Goal: Information Seeking & Learning: Learn about a topic

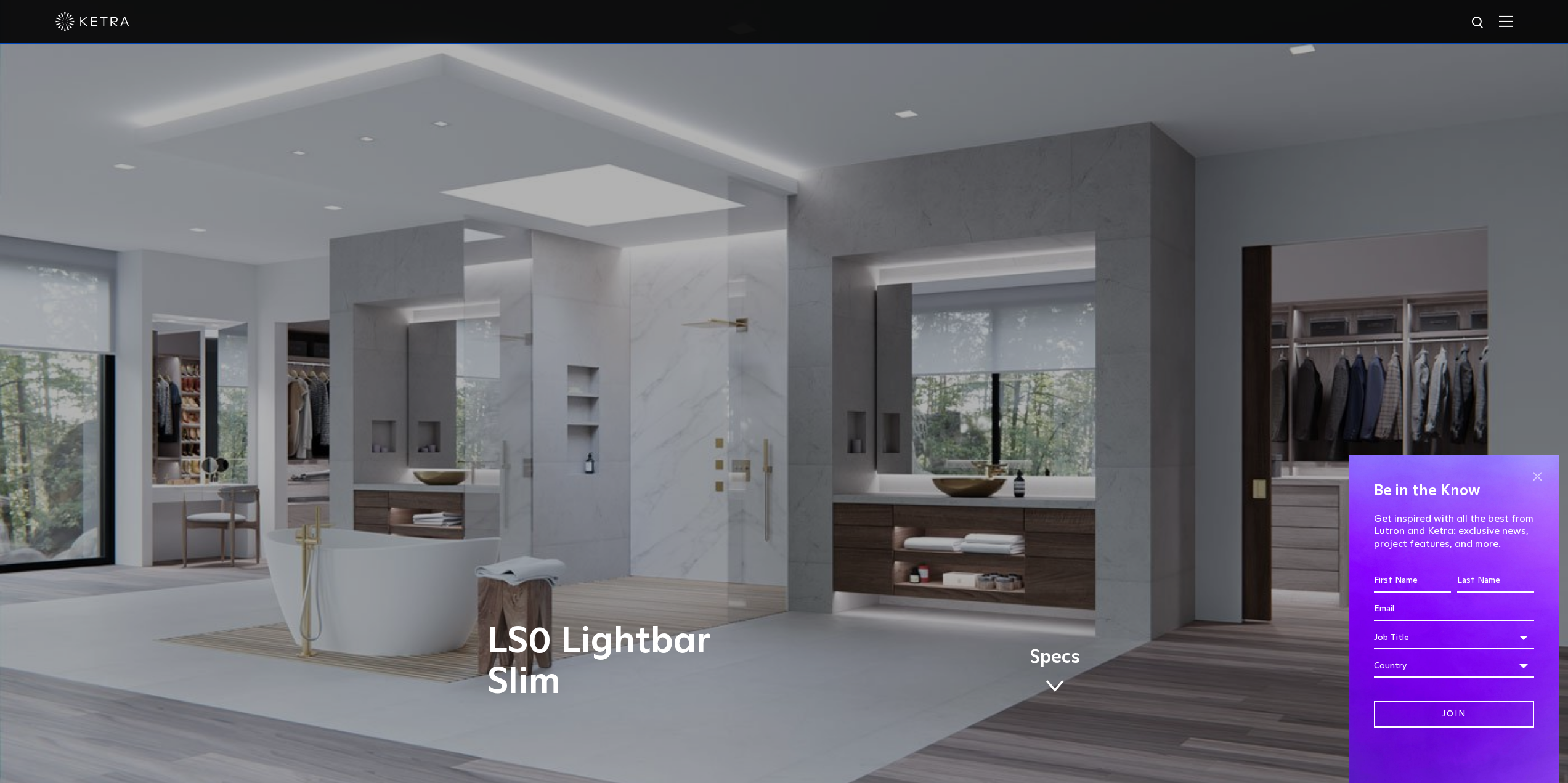
click at [610, 362] on span at bounding box center [1537, 476] width 18 height 18
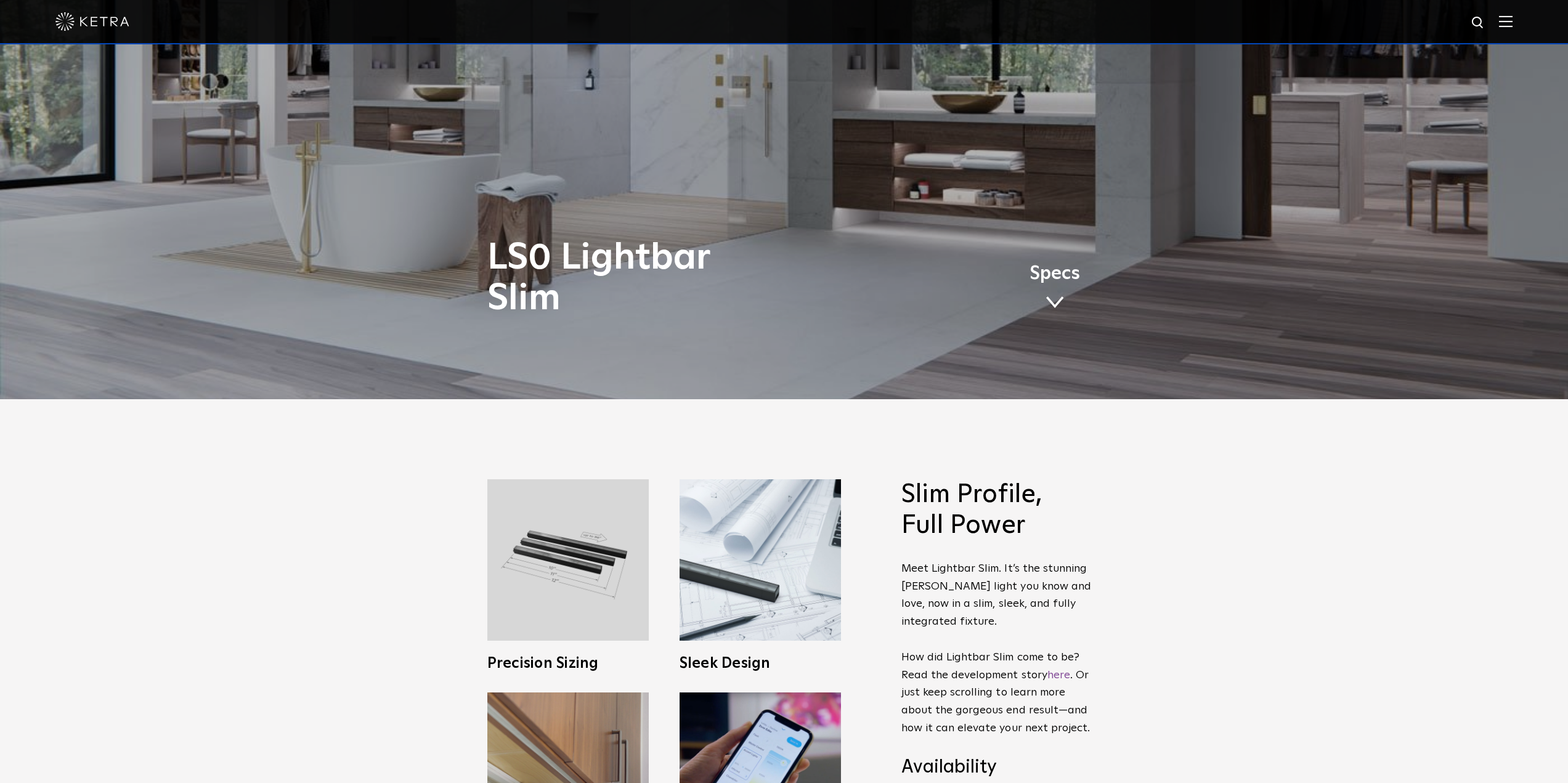
scroll to position [677, 0]
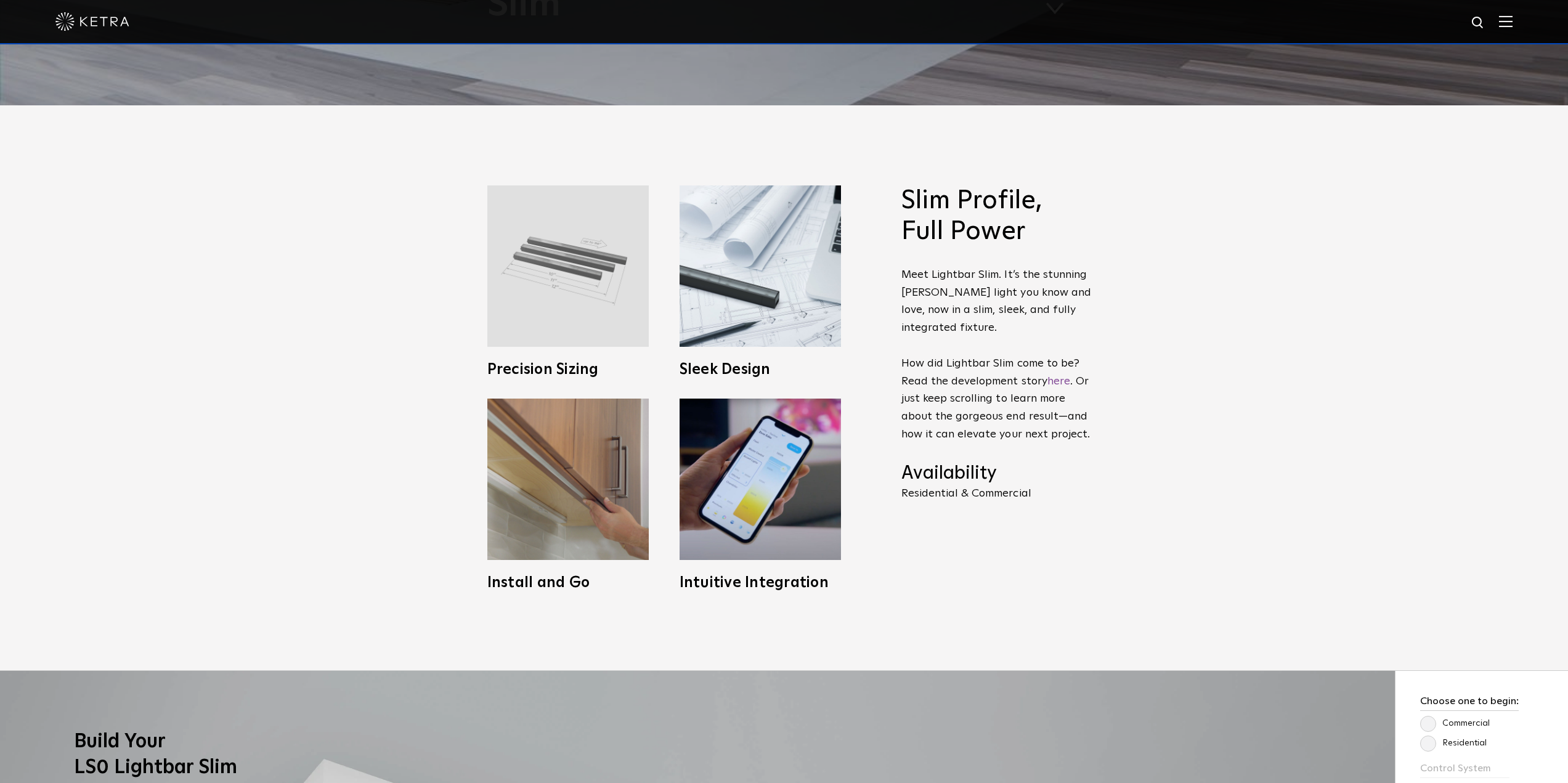
click at [581, 290] on img at bounding box center [568, 266] width 162 height 162
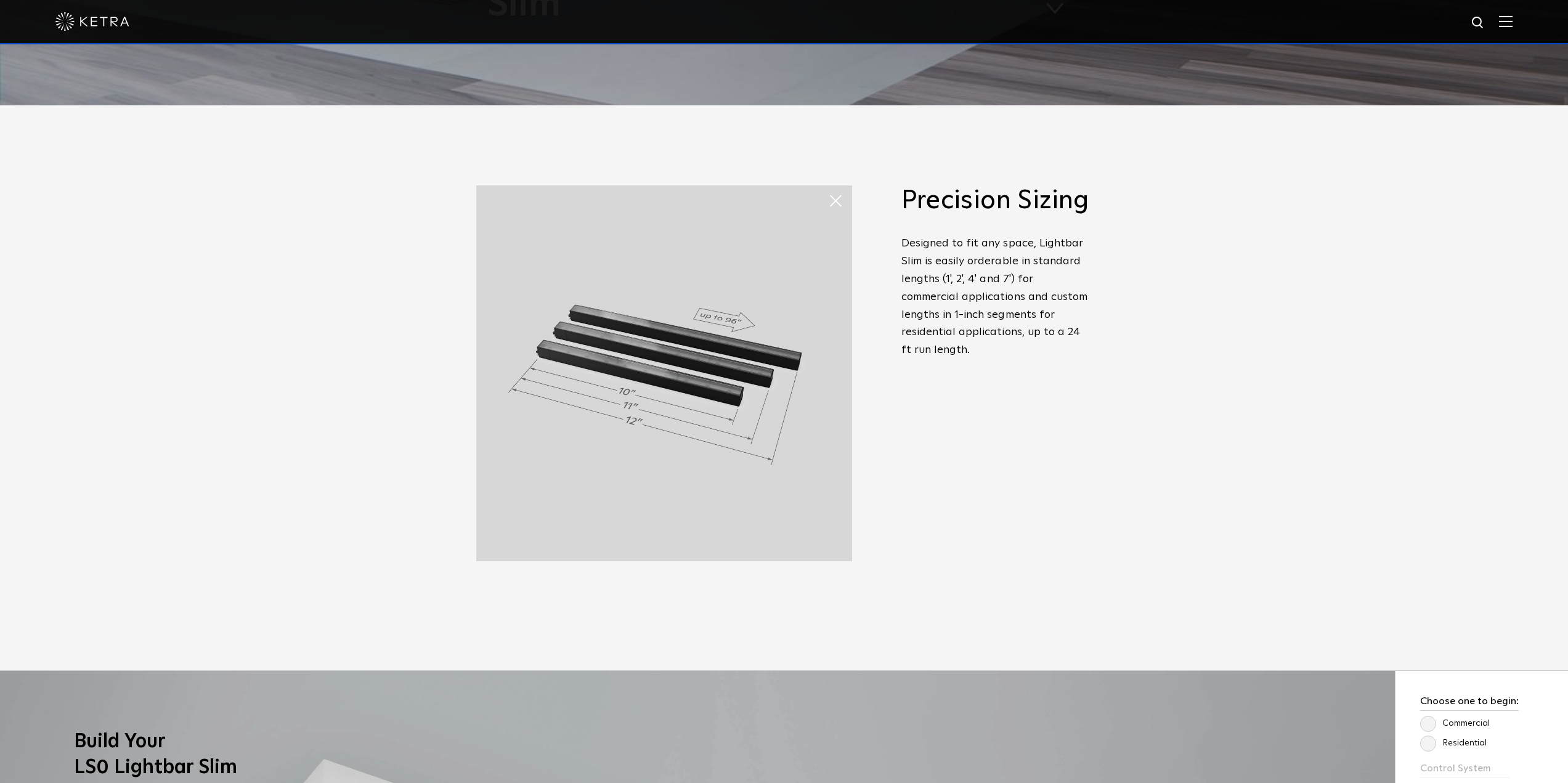
drag, startPoint x: 914, startPoint y: 395, endPoint x: 923, endPoint y: 399, distance: 9.8
click at [610, 362] on div "Slim Profile, Full Power Meet Lightbar Slim. It’s the stunning Ketra light you …" at bounding box center [997, 356] width 191 height 343
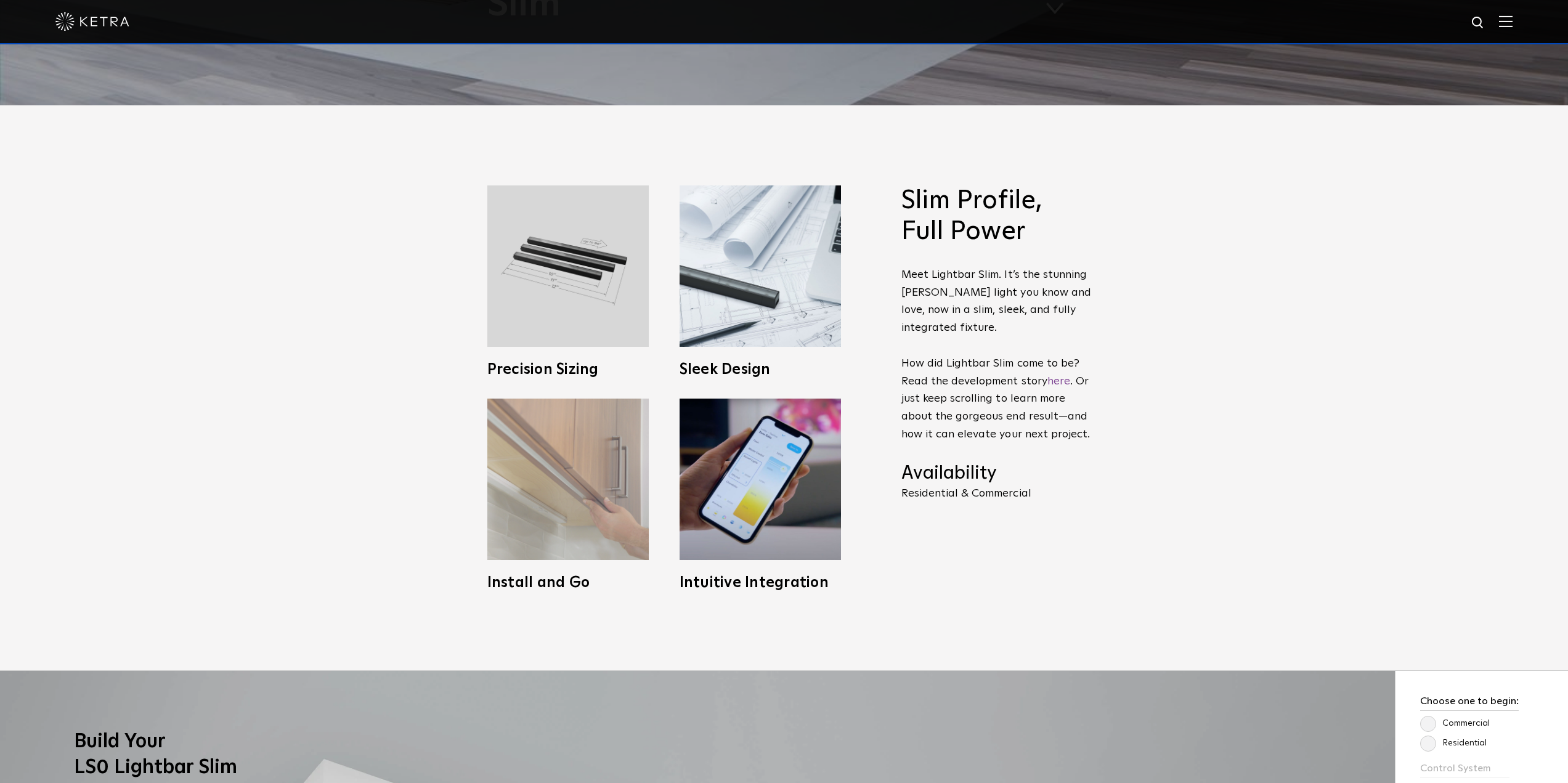
click at [558, 362] on img at bounding box center [568, 479] width 162 height 162
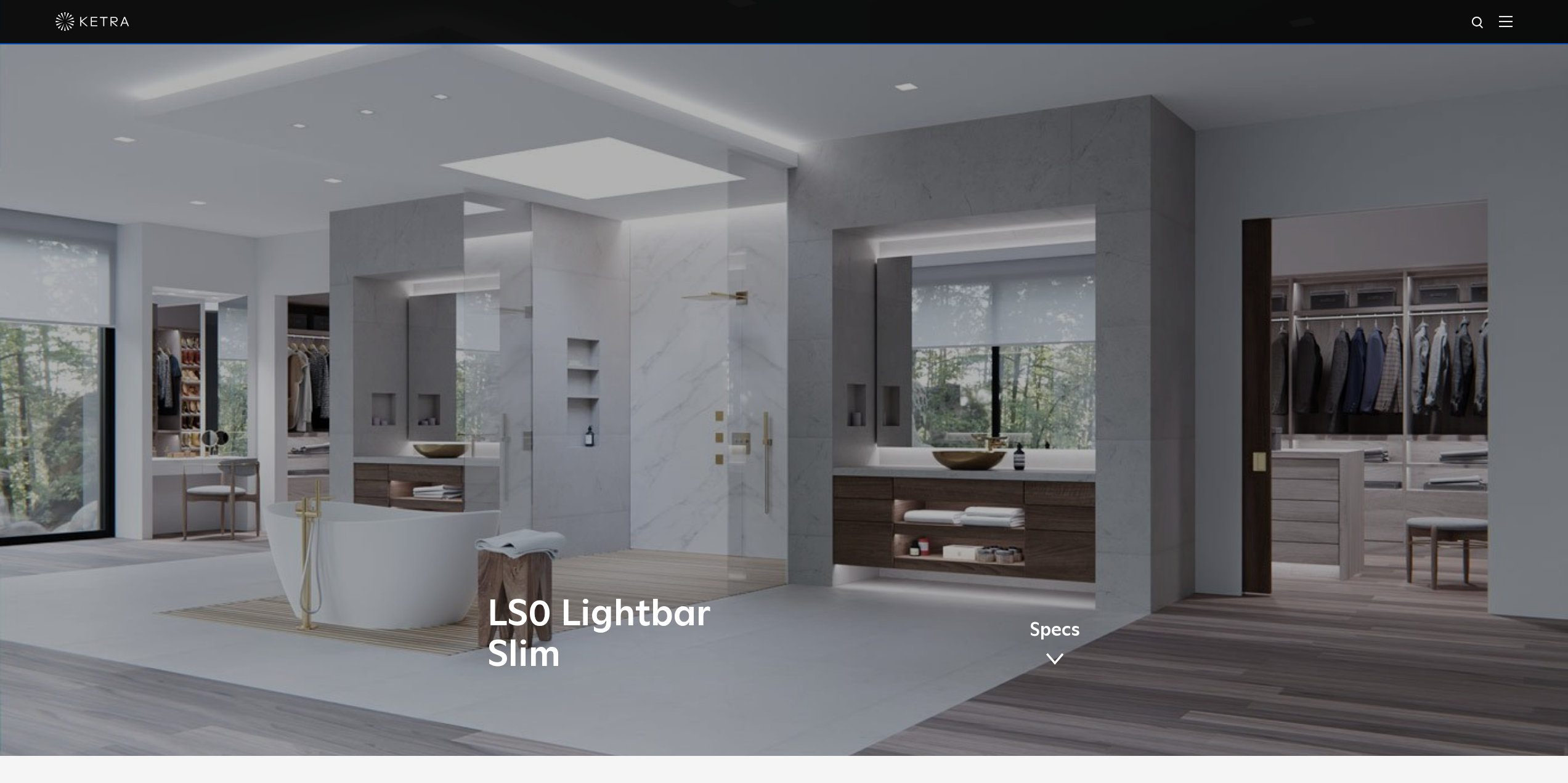
scroll to position [0, 0]
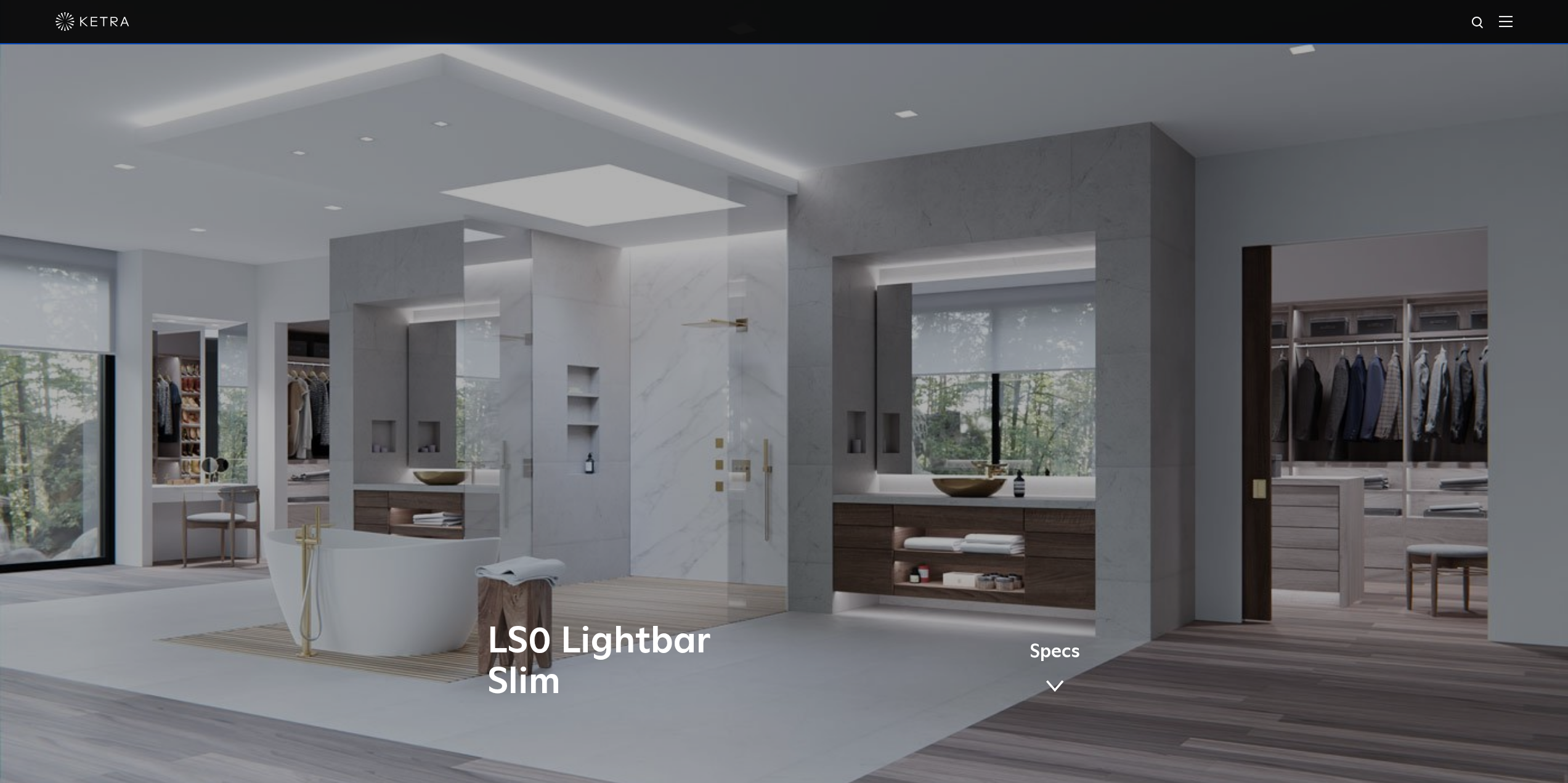
click at [610, 362] on span at bounding box center [1055, 686] width 18 height 14
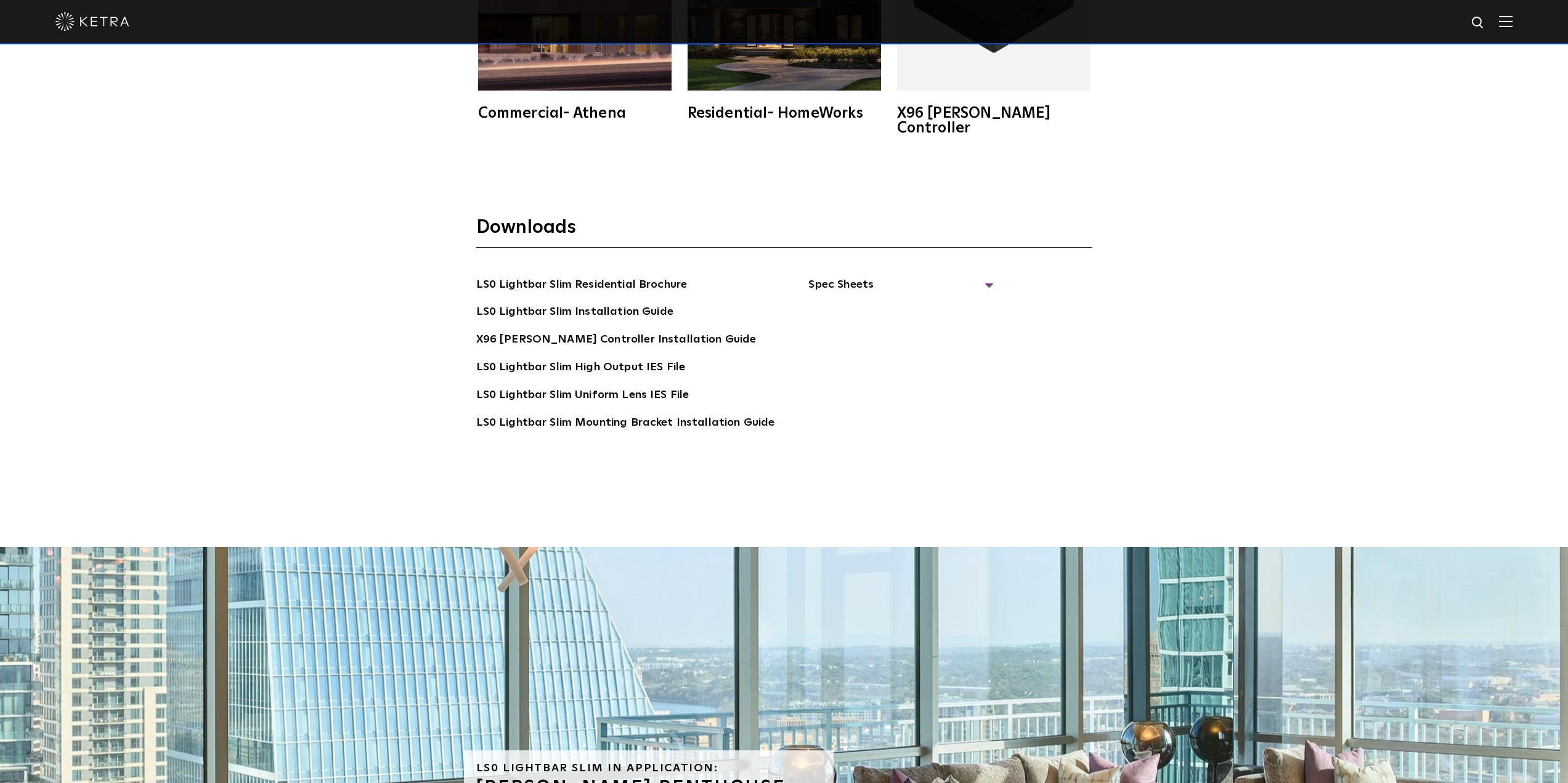
scroll to position [2800, 0]
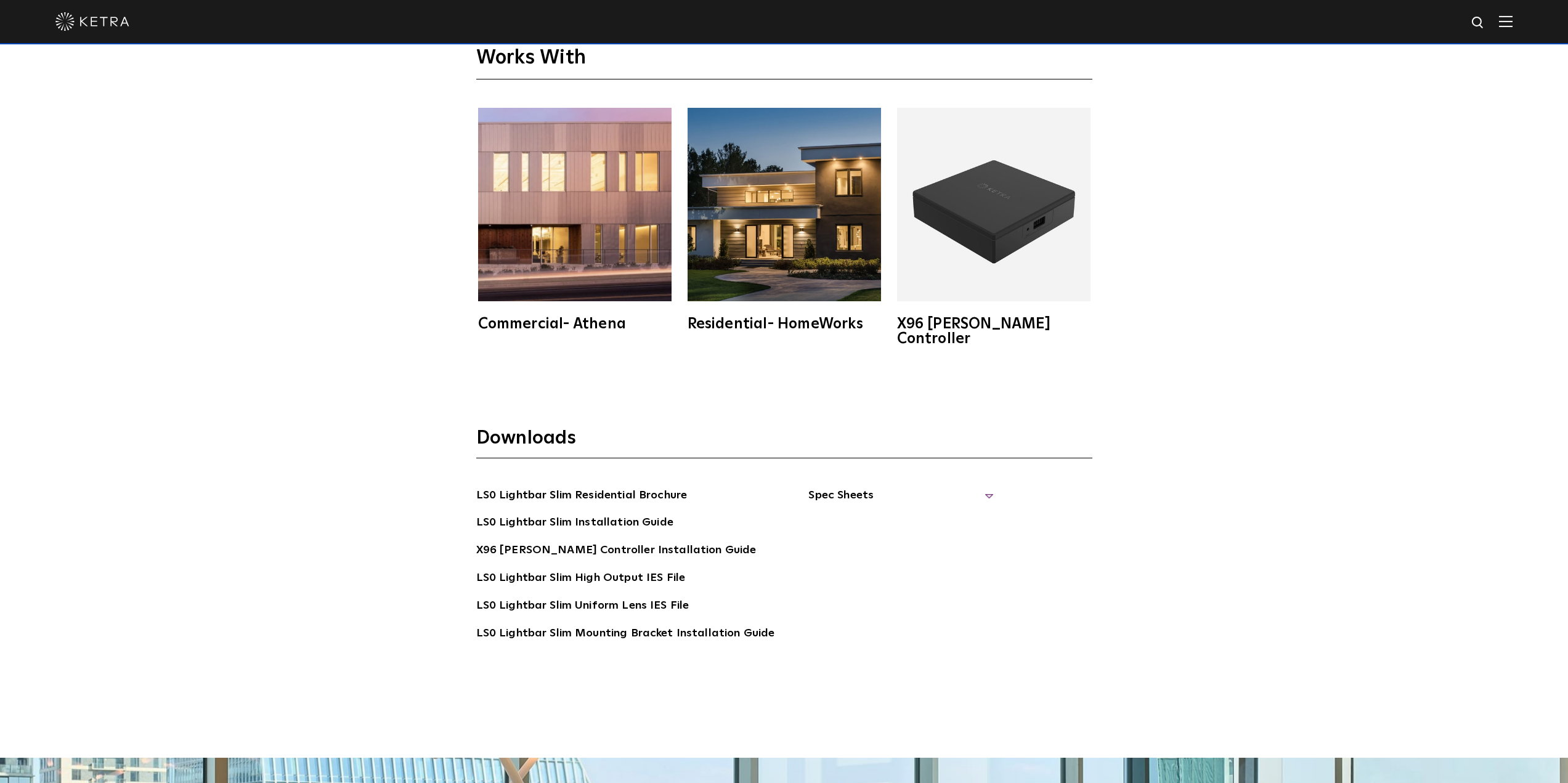
click at [610, 362] on span "Spec Sheets" at bounding box center [901, 501] width 185 height 27
click at [610, 362] on link "X96 Ketra Controller Spec Sheet" at bounding box center [908, 559] width 170 height 37
click at [610, 362] on link "LS0 Lightbar Slim Spec Sheet" at bounding box center [903, 523] width 158 height 20
click at [610, 362] on link "X96 Ketra Controller Spec Sheet" at bounding box center [908, 559] width 170 height 37
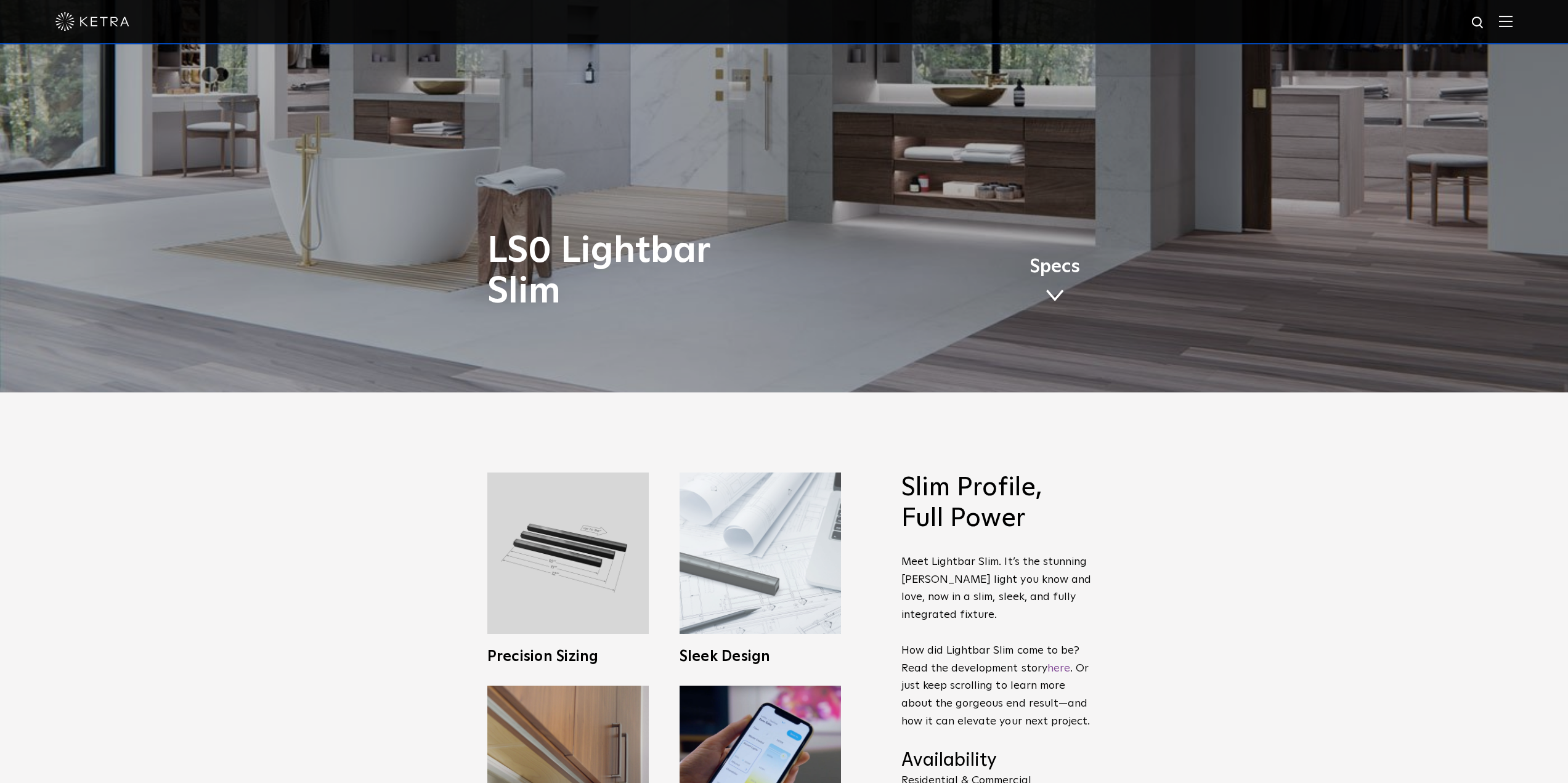
scroll to position [521, 0]
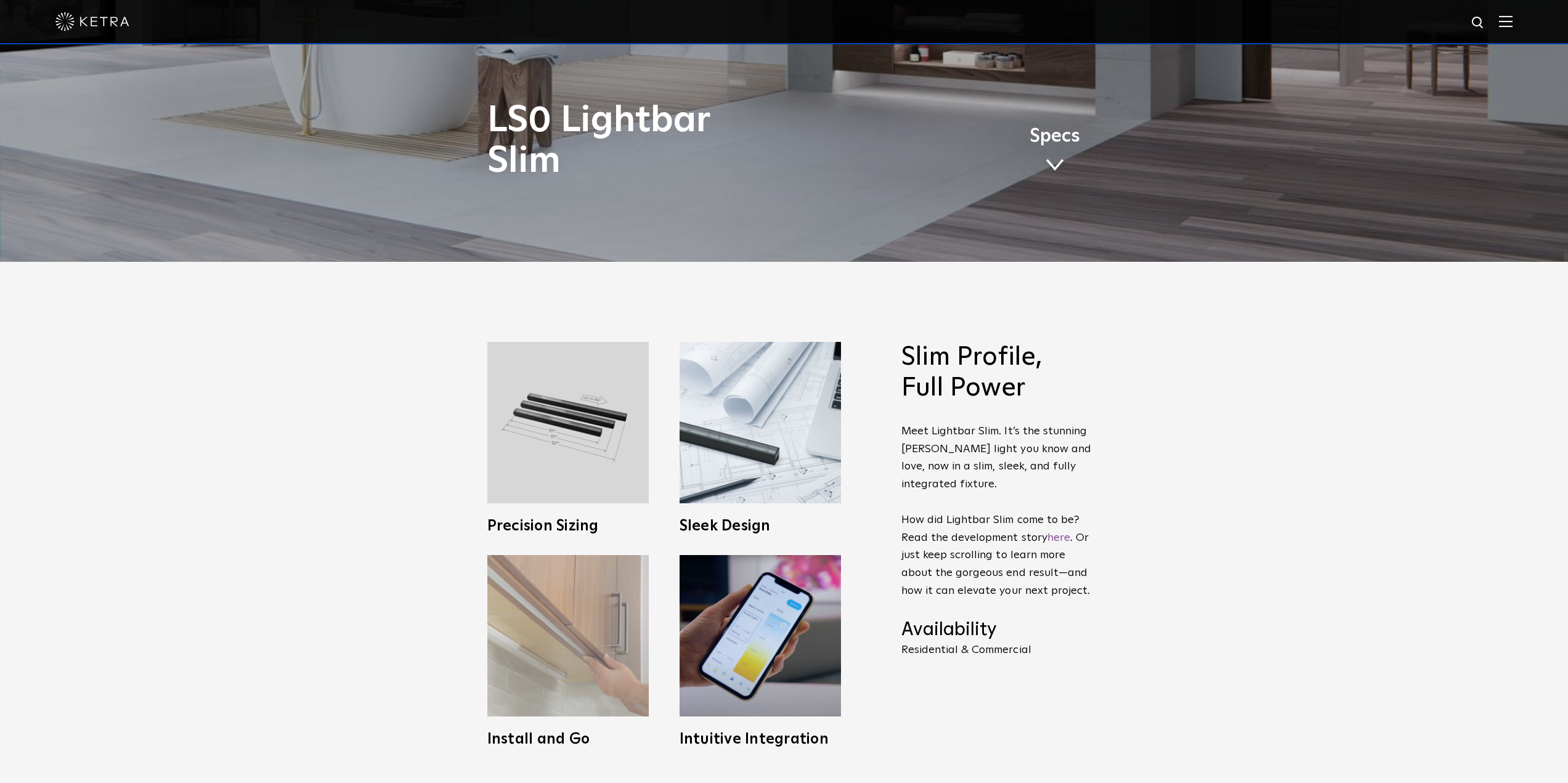
click at [583, 362] on img at bounding box center [568, 635] width 162 height 162
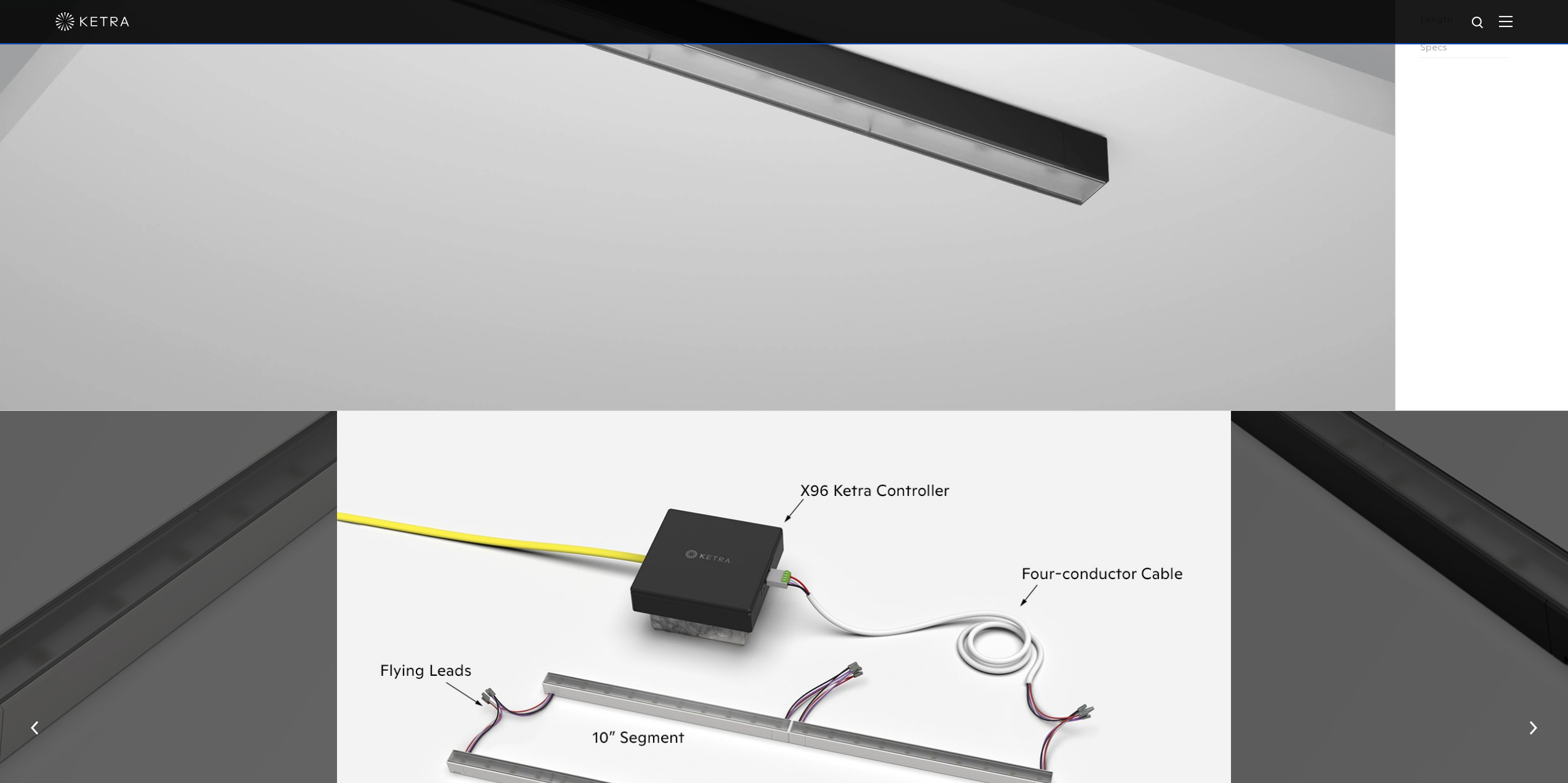
scroll to position [1568, 0]
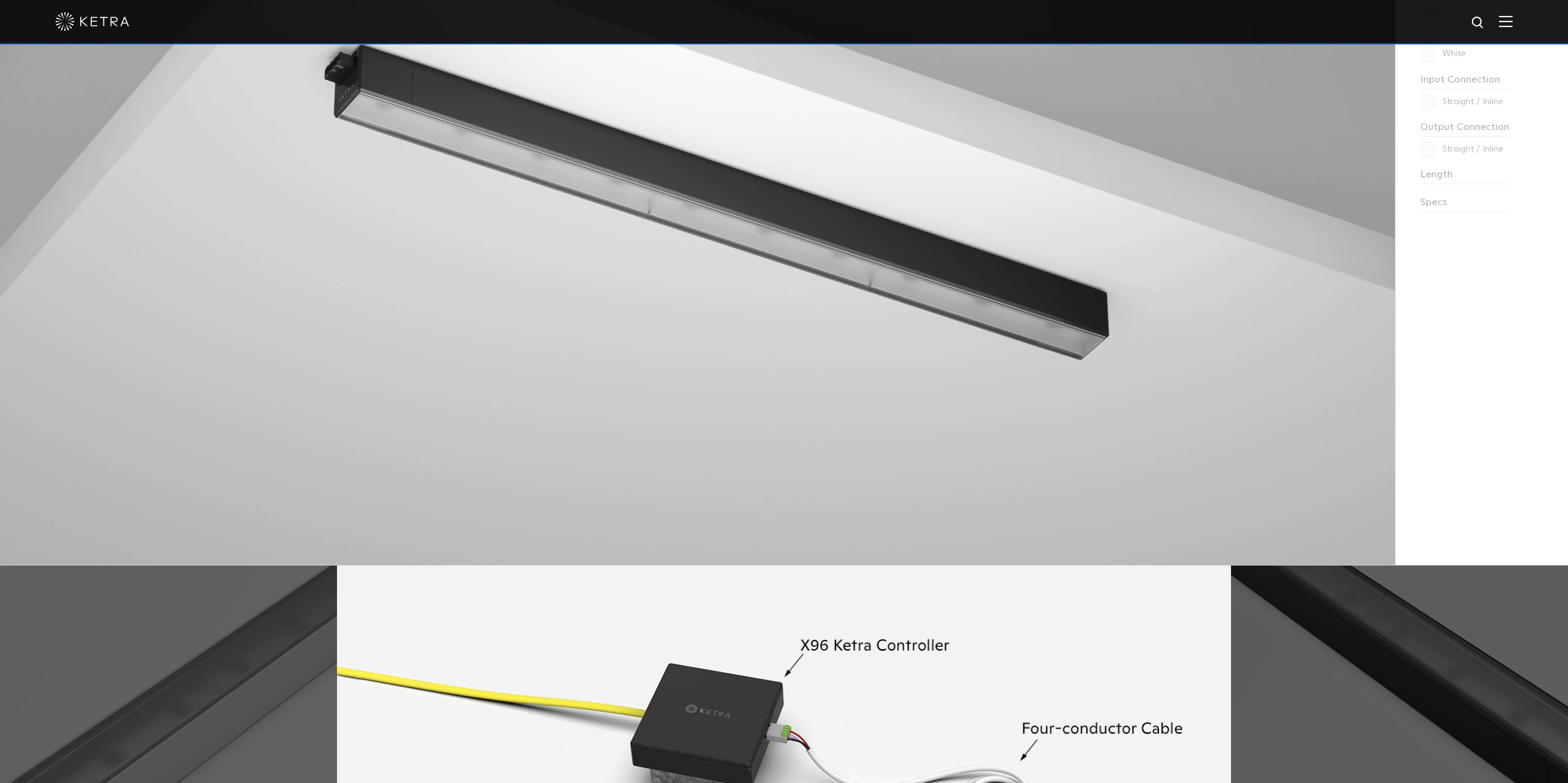
click at [90, 21] on img at bounding box center [92, 21] width 74 height 18
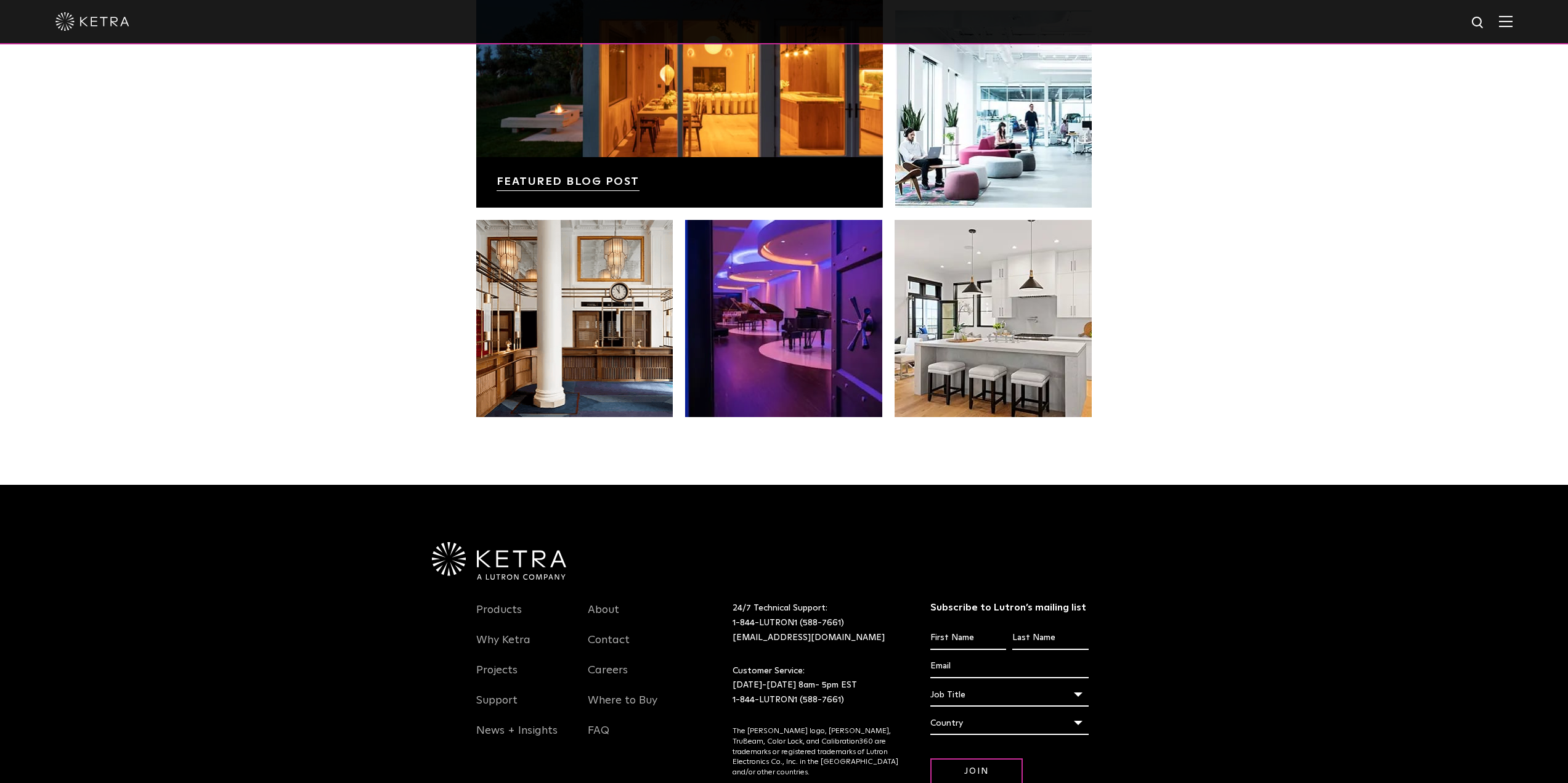
scroll to position [2591, 0]
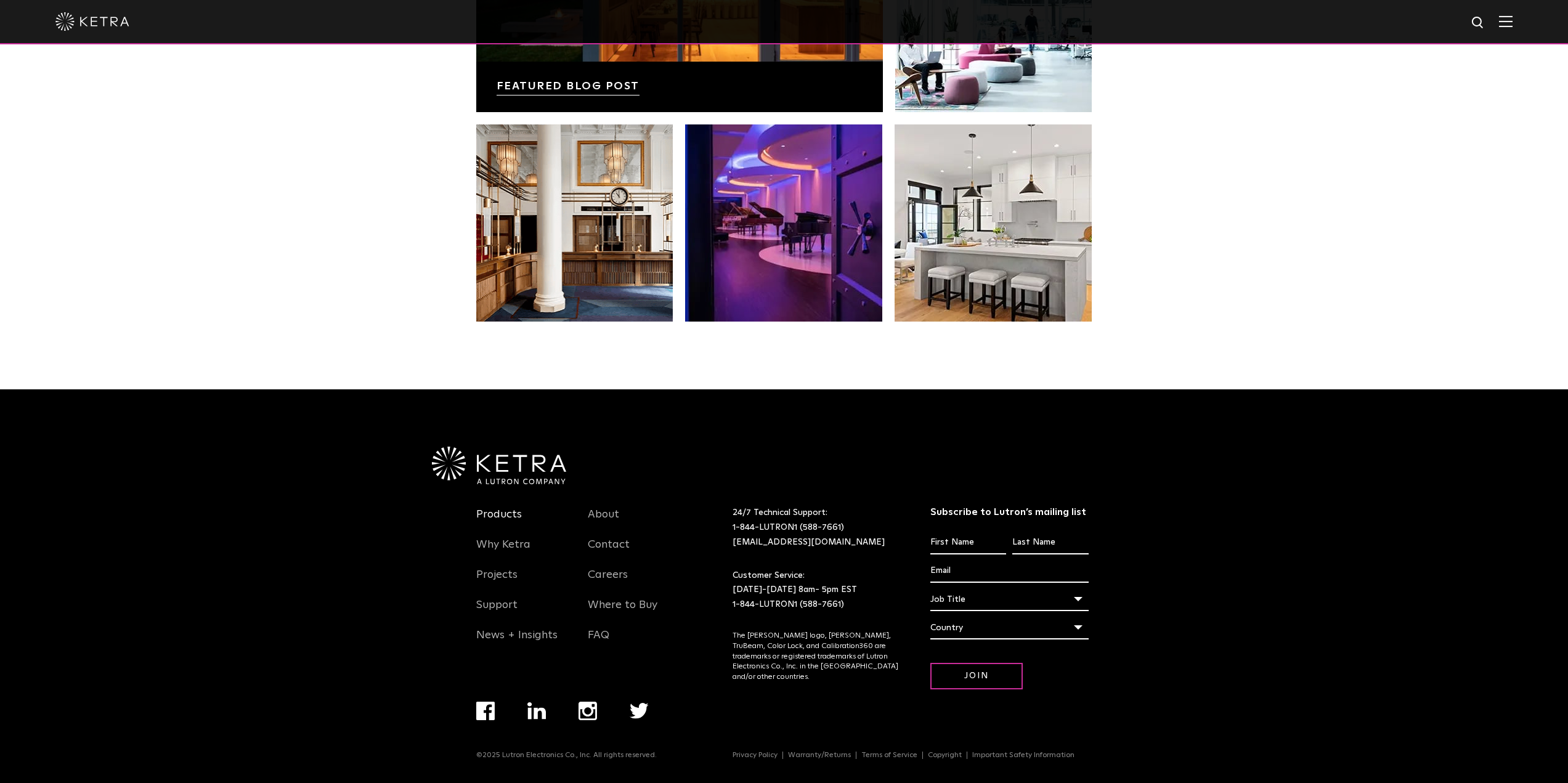
click at [509, 512] on link "Products" at bounding box center [498, 522] width 45 height 29
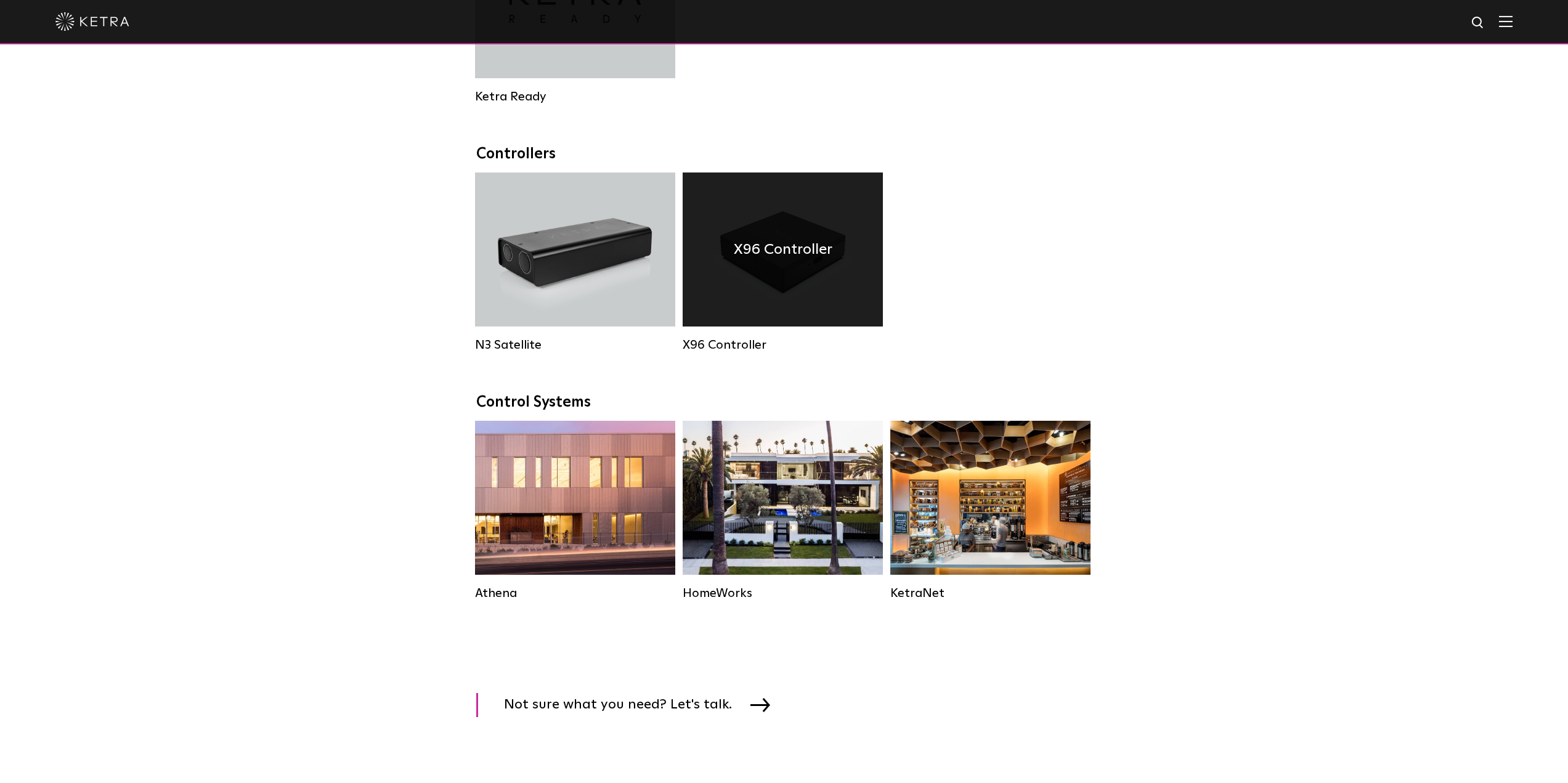
scroll to position [1478, 0]
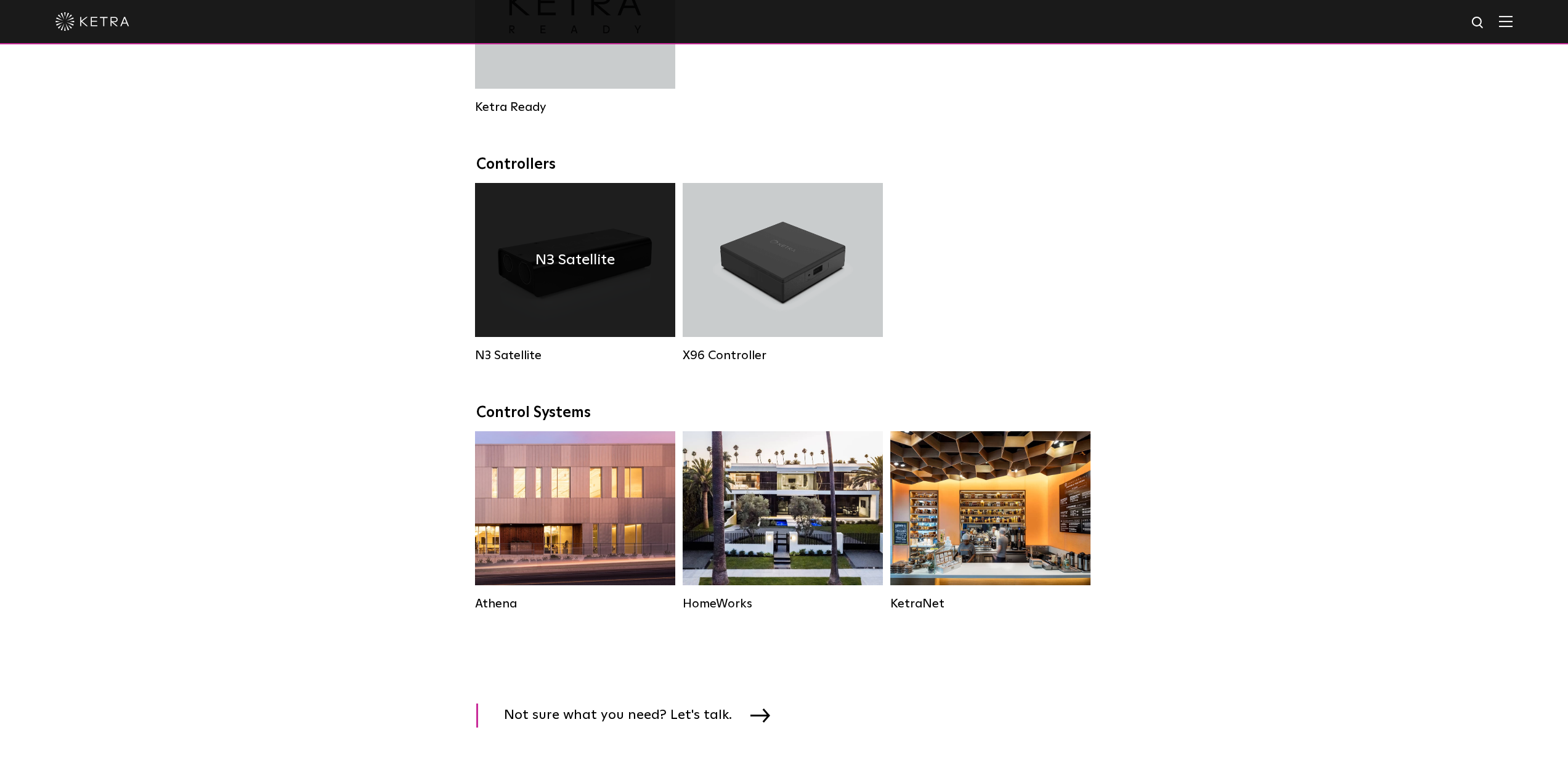
click at [591, 271] on h4 "N3 Satellite" at bounding box center [575, 259] width 80 height 23
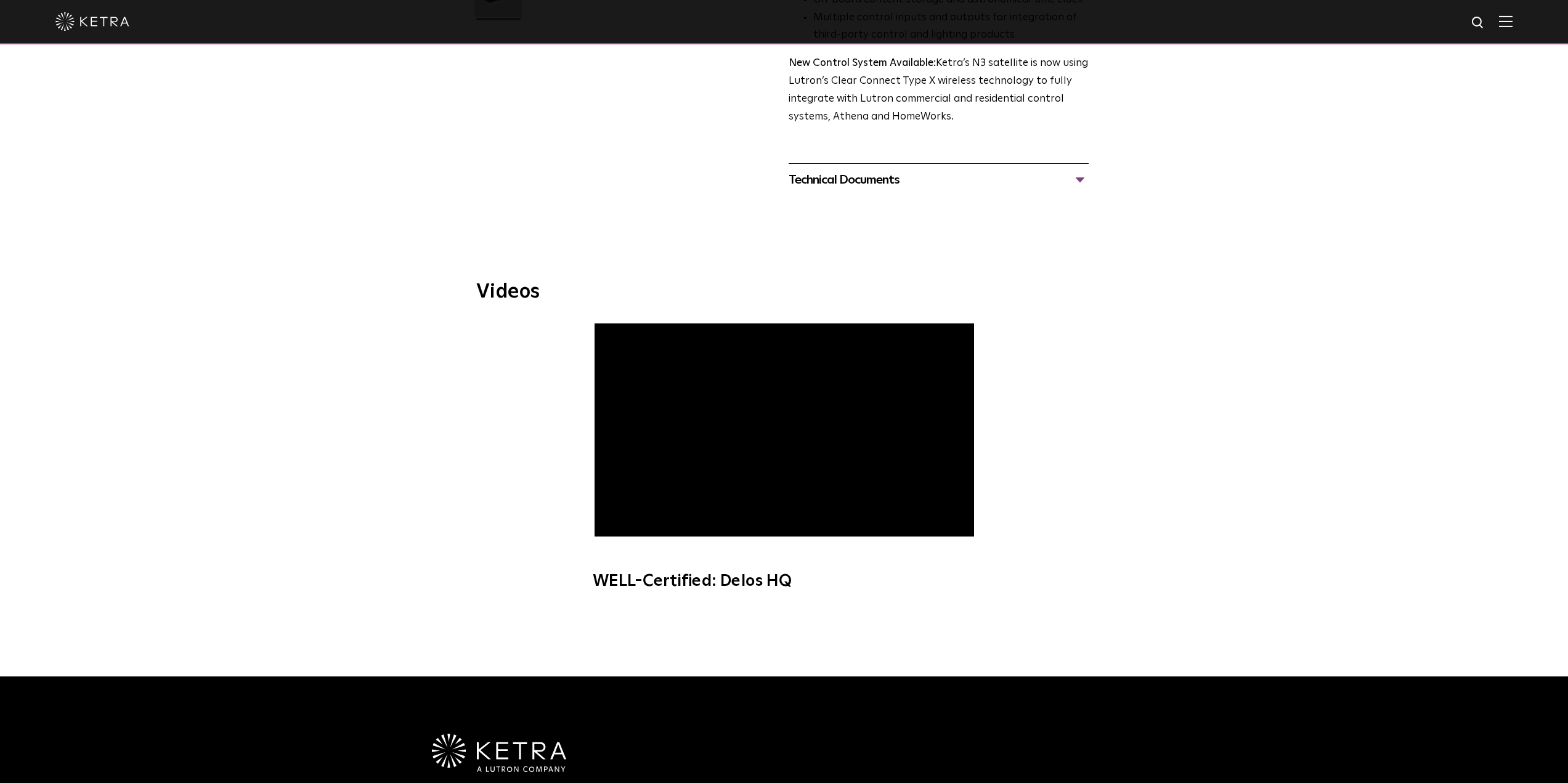
scroll to position [616, 0]
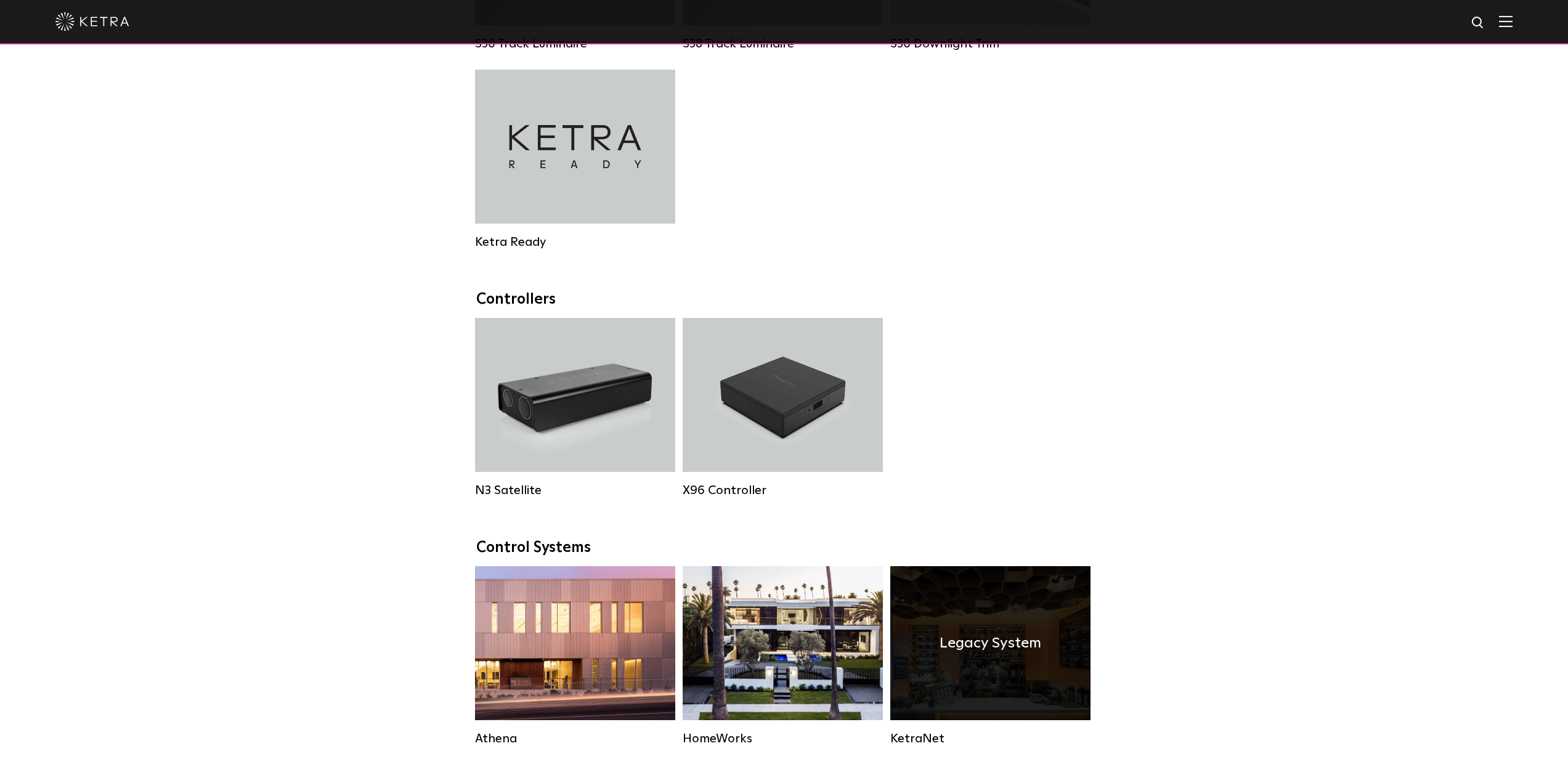
scroll to position [1108, 0]
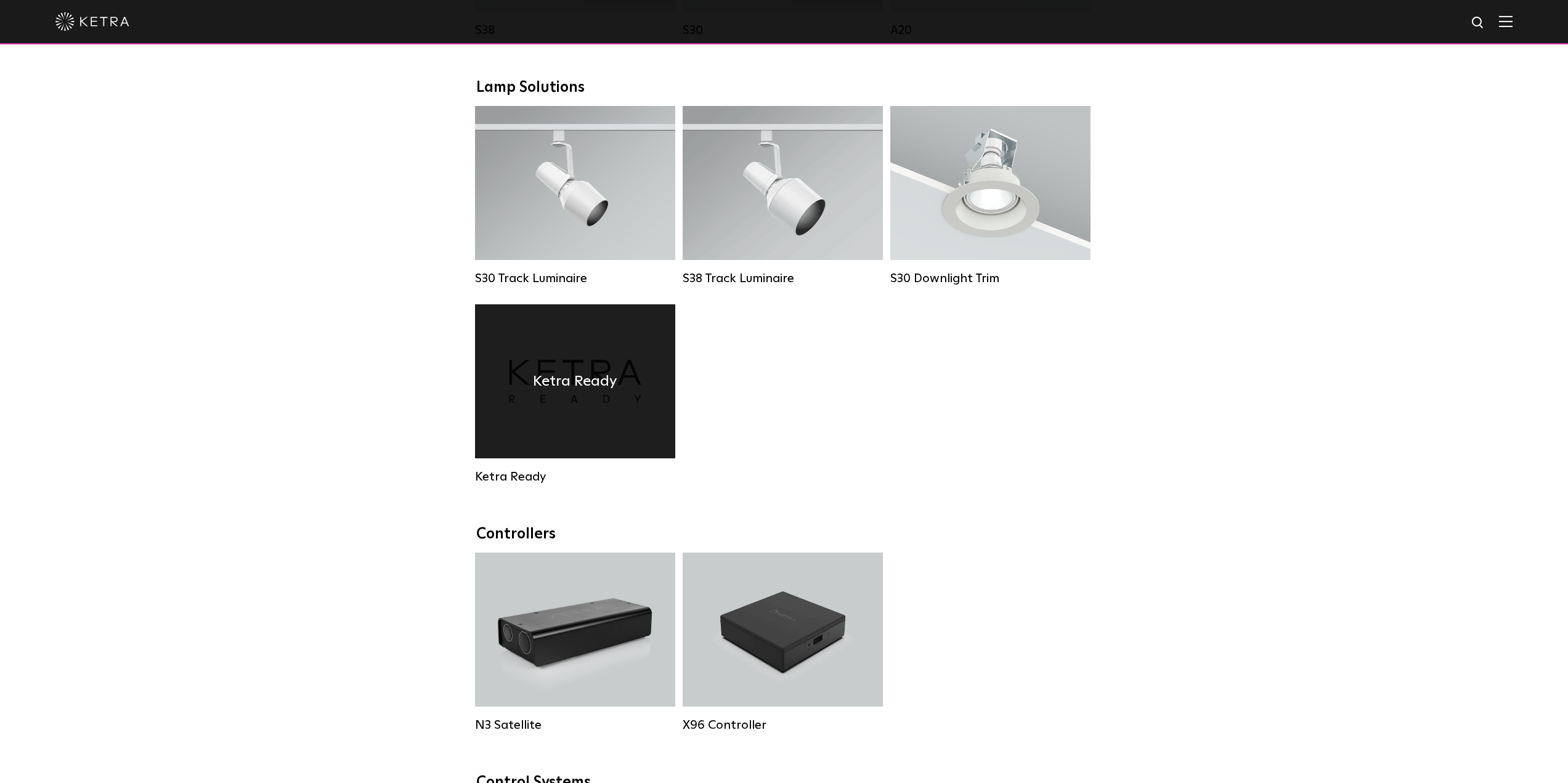
click at [603, 393] on h4 "Ketra Ready" at bounding box center [575, 380] width 84 height 23
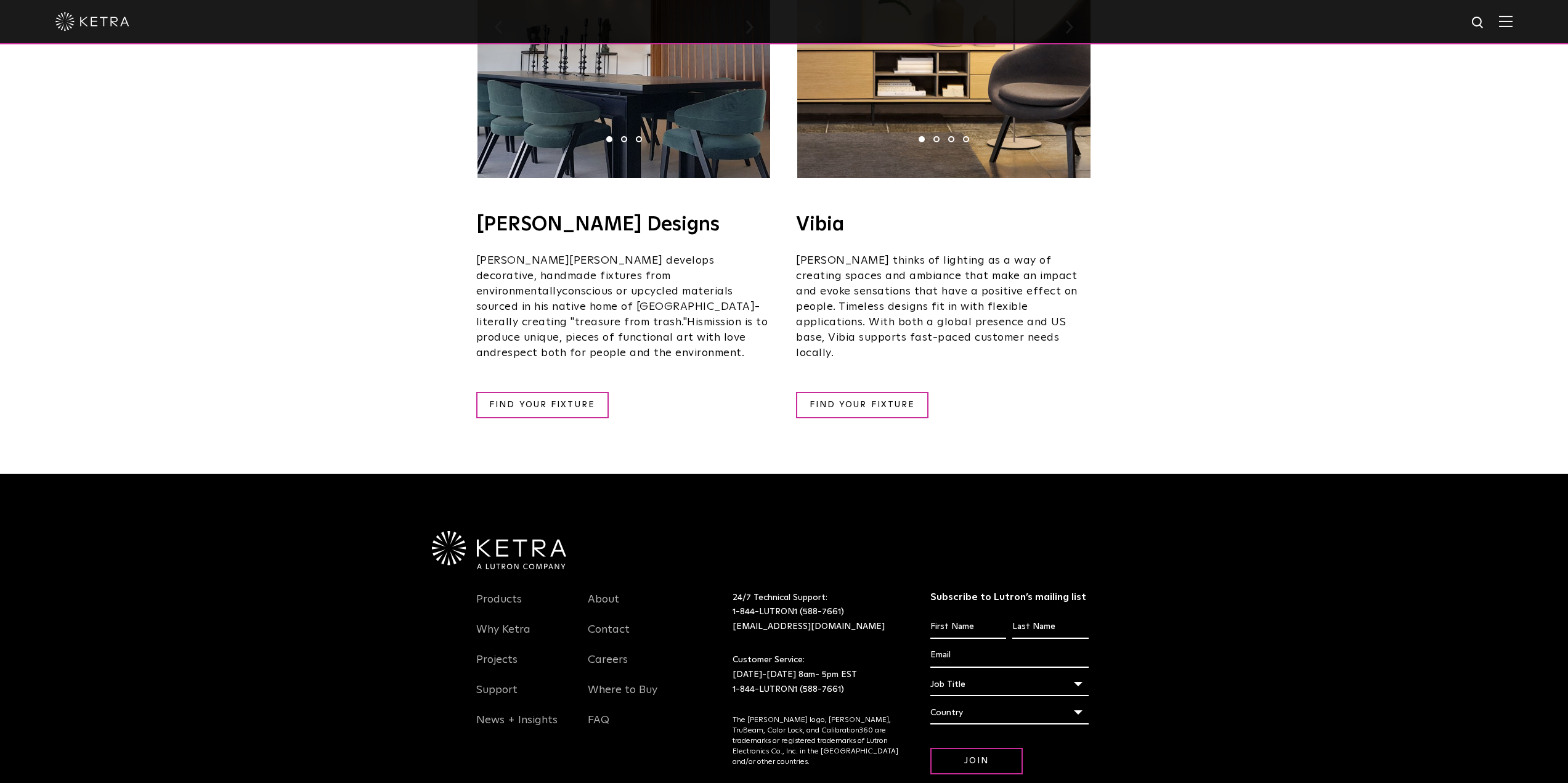
scroll to position [2202, 0]
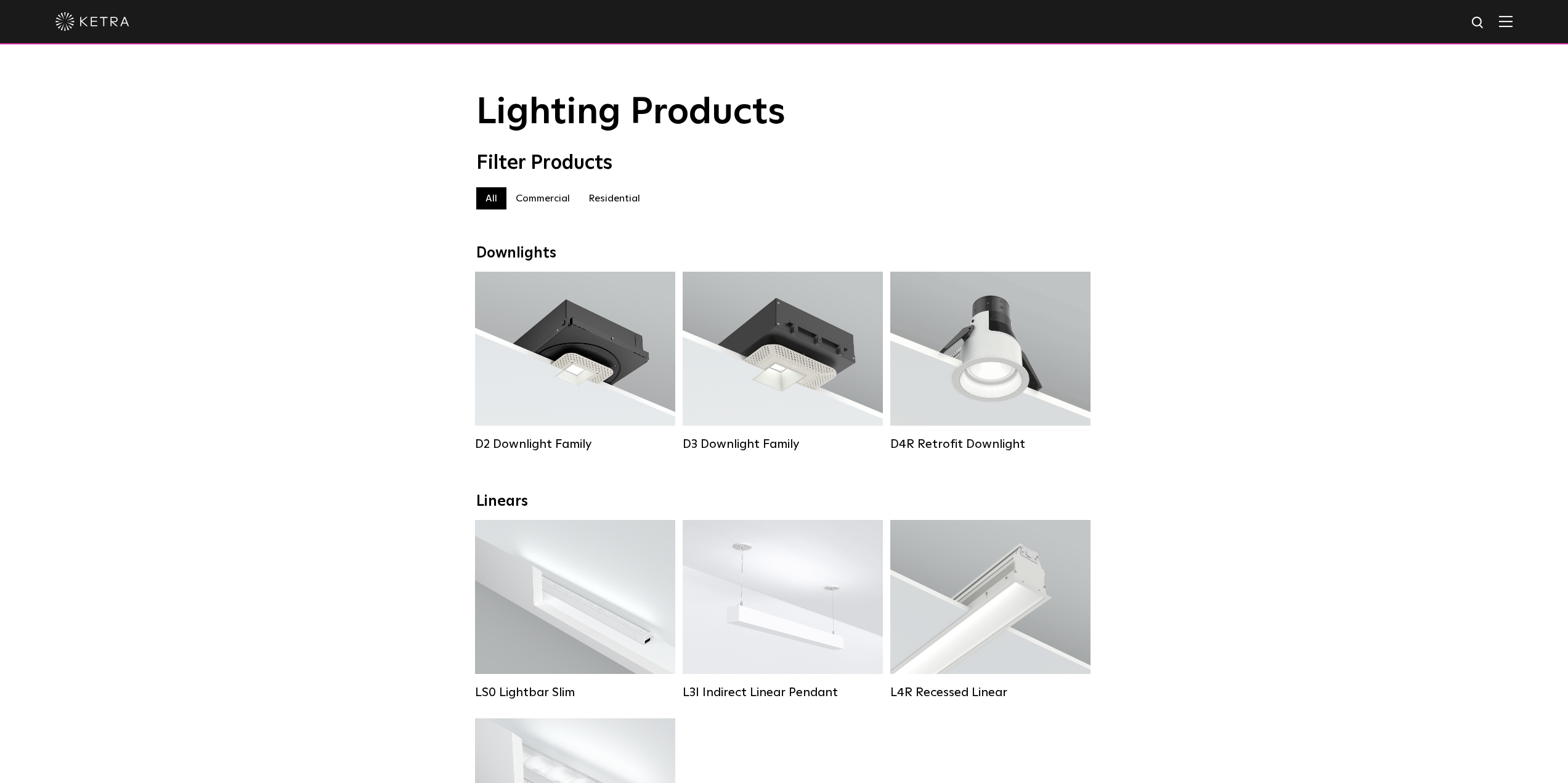
click at [553, 201] on label "Commercial" at bounding box center [542, 198] width 72 height 22
click at [619, 208] on label "Residential" at bounding box center [614, 198] width 70 height 22
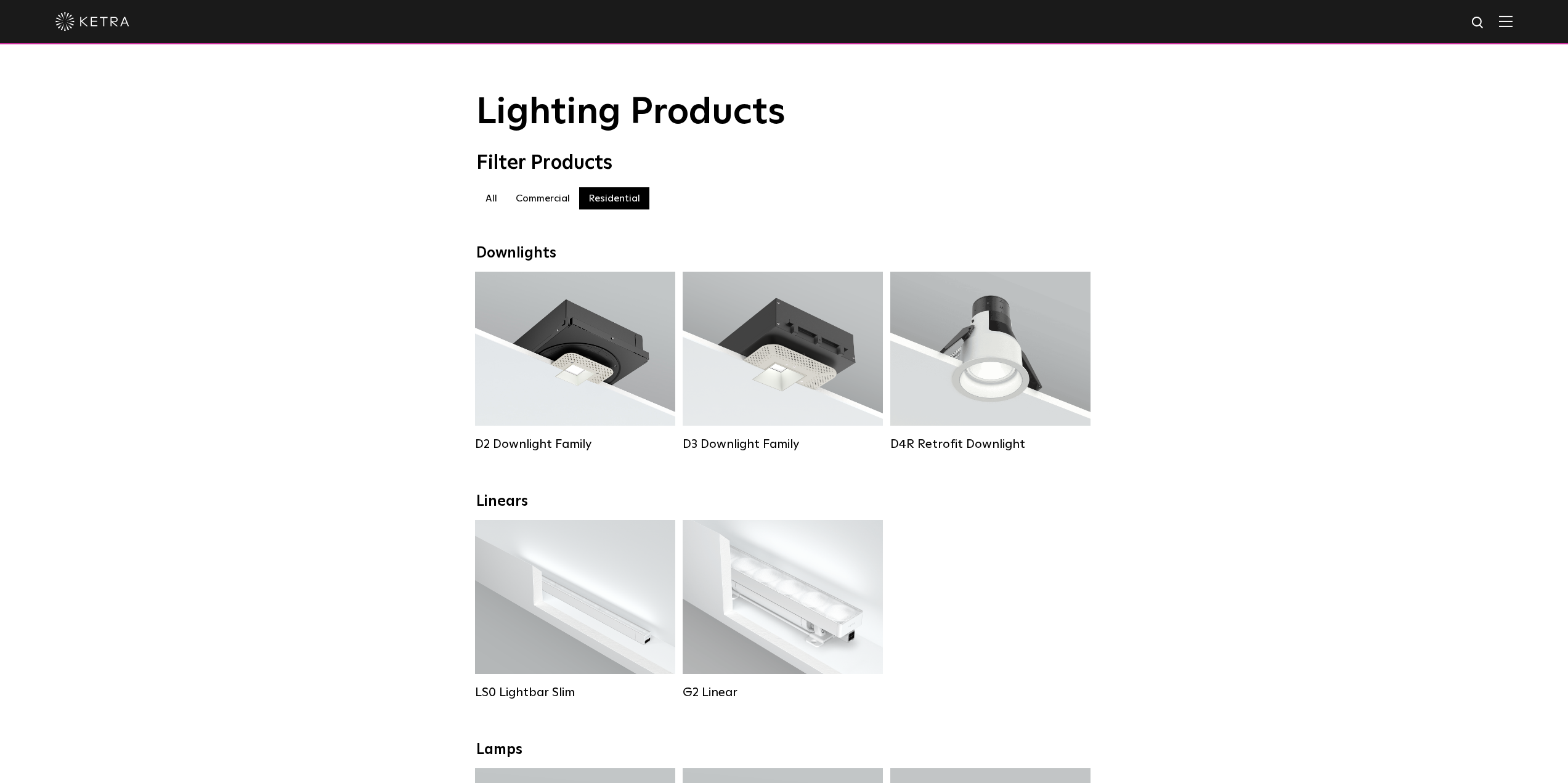
click at [102, 23] on img at bounding box center [92, 21] width 74 height 18
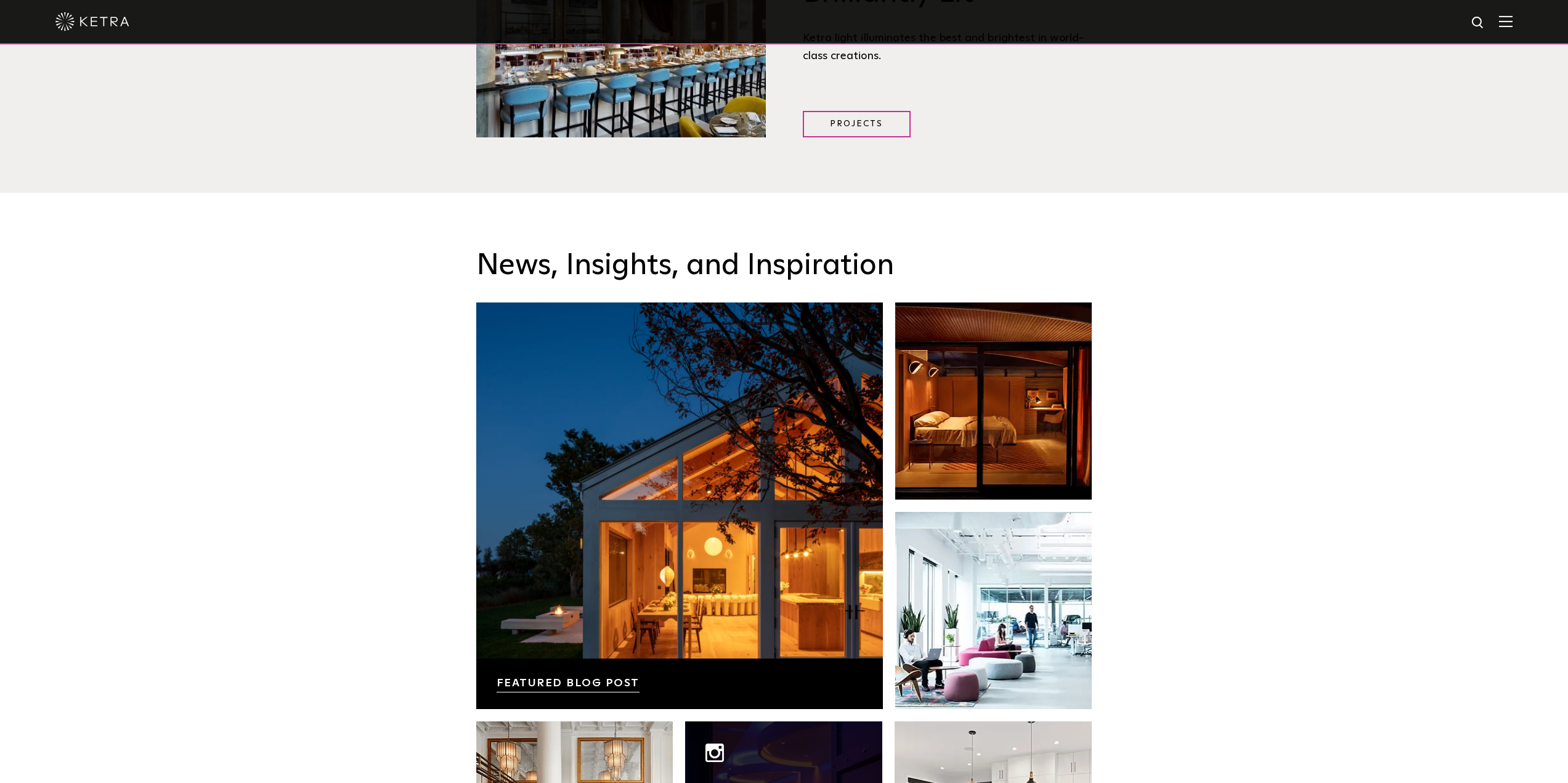
scroll to position [2218, 0]
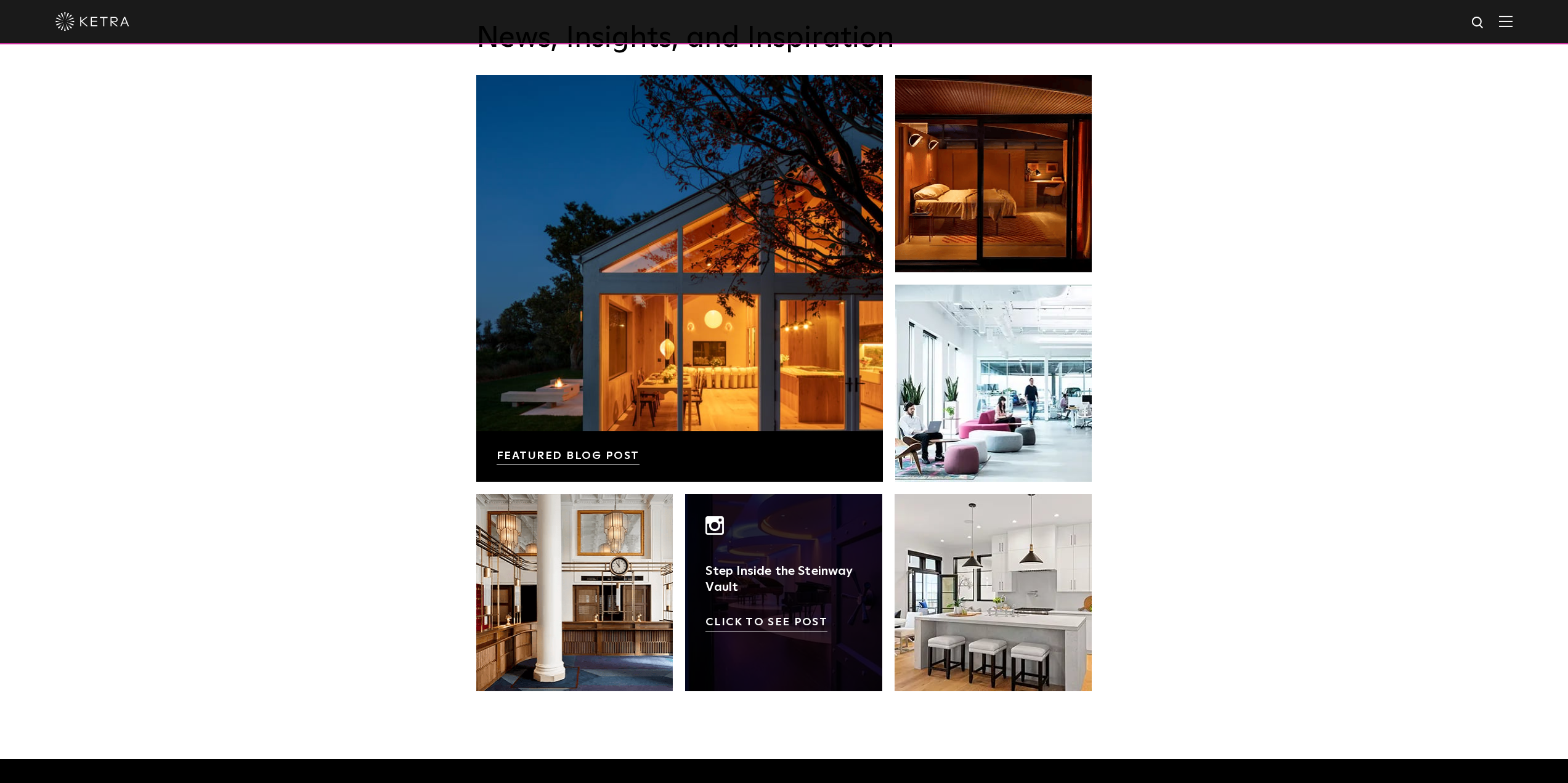
click at [782, 583] on link at bounding box center [784, 593] width 197 height 197
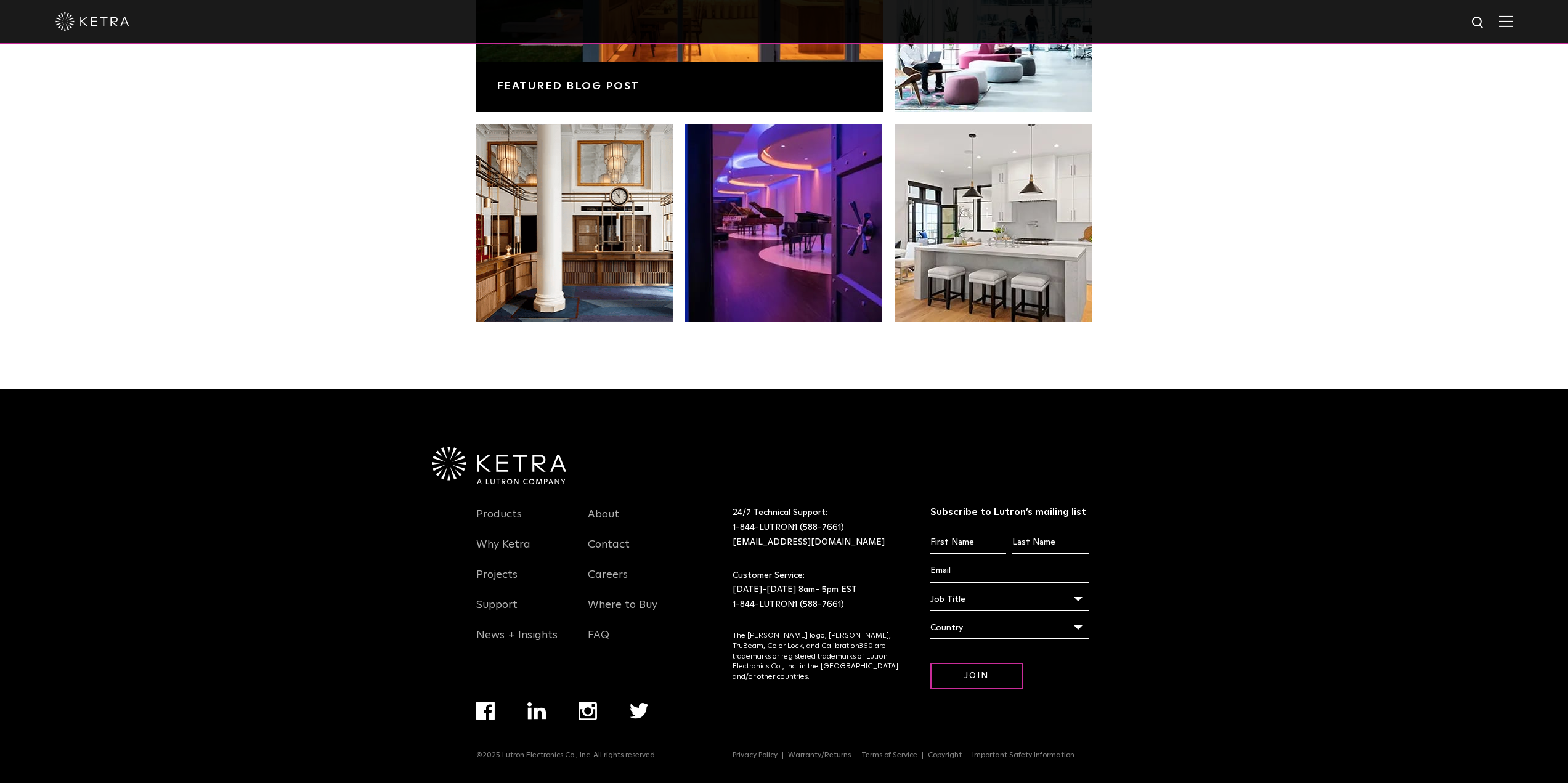
scroll to position [2591, 0]
click at [506, 509] on link "Products" at bounding box center [498, 522] width 45 height 29
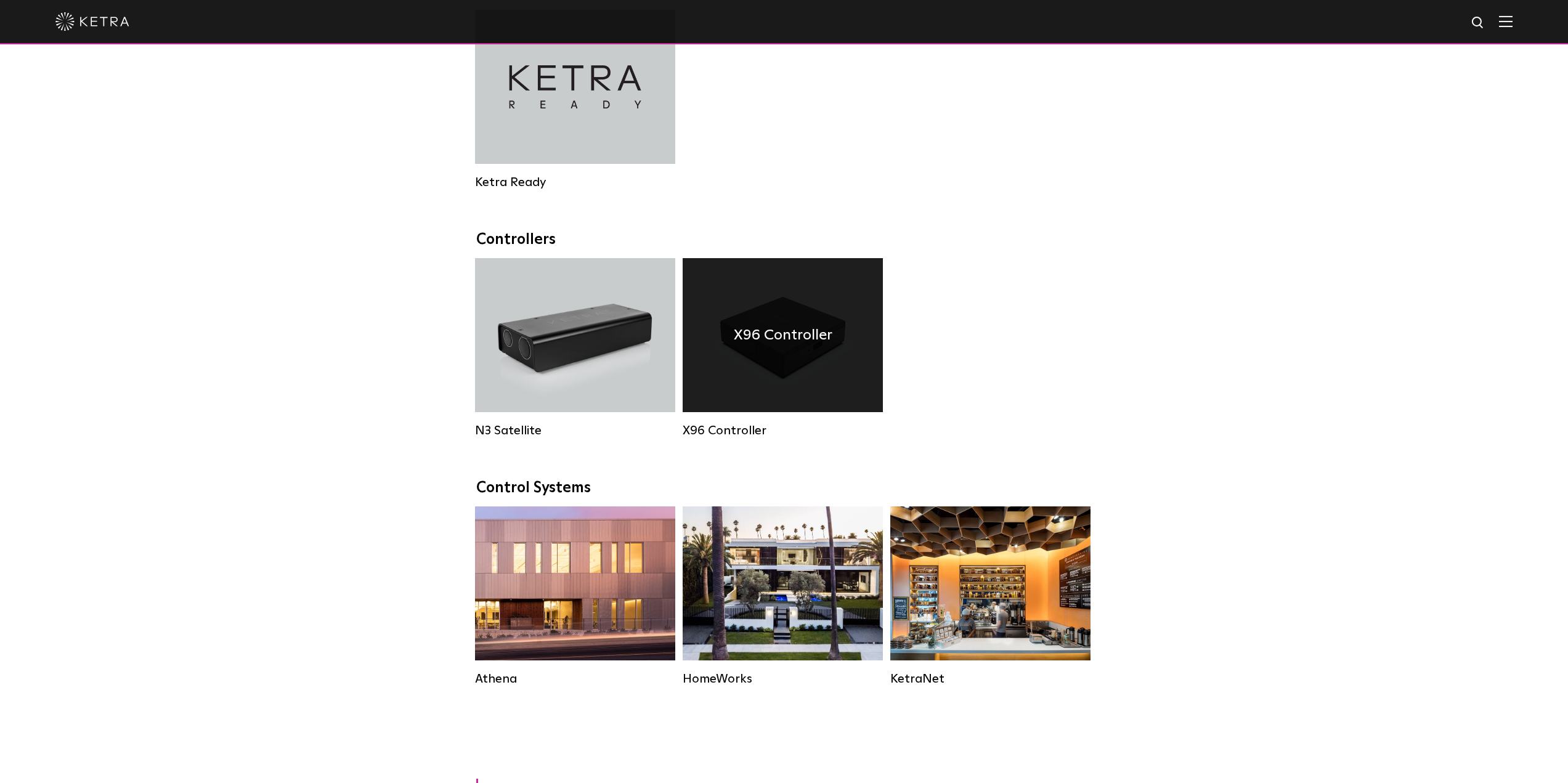
scroll to position [1416, 0]
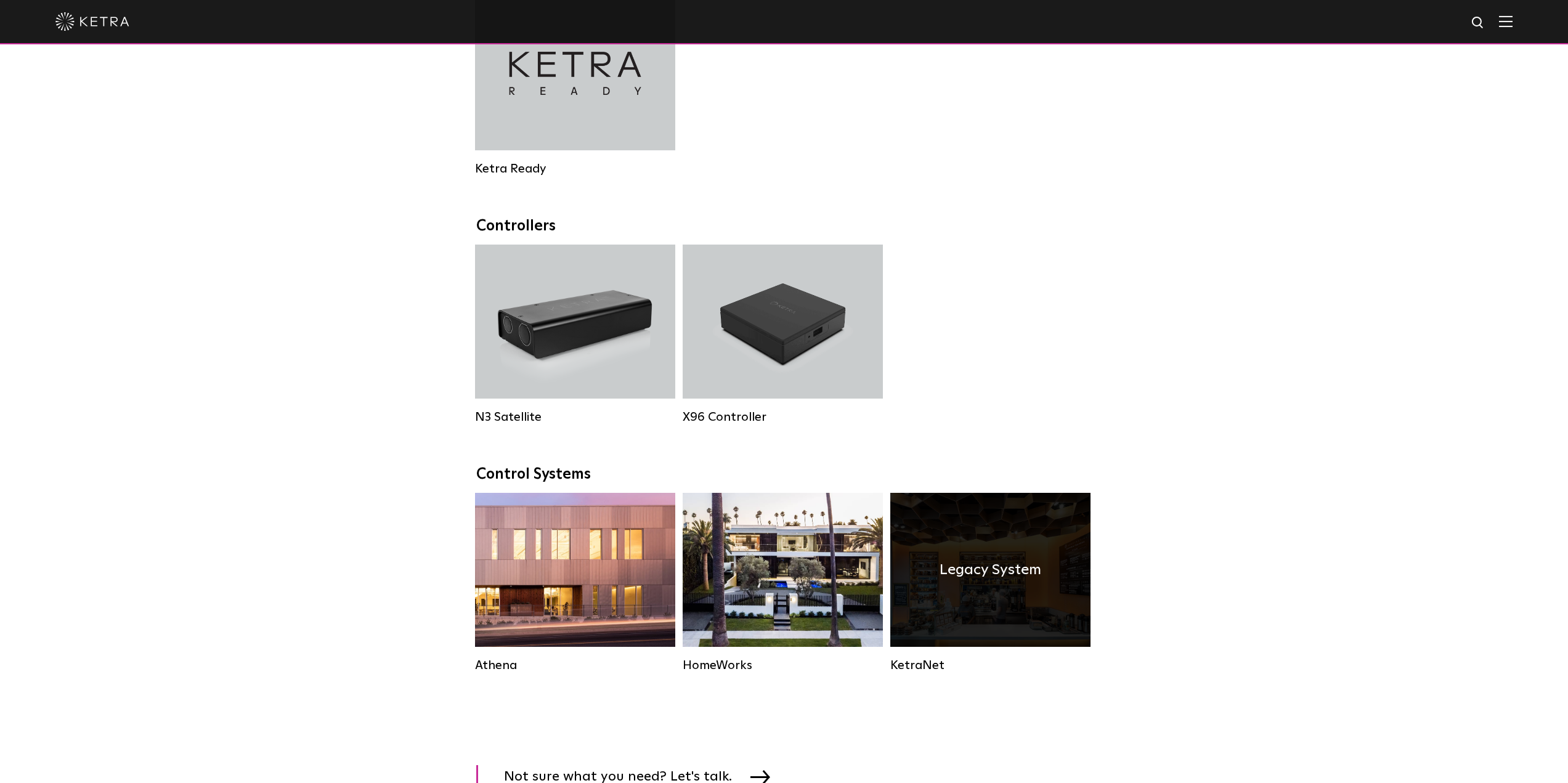
click at [1010, 616] on div "Legacy System" at bounding box center [991, 570] width 201 height 154
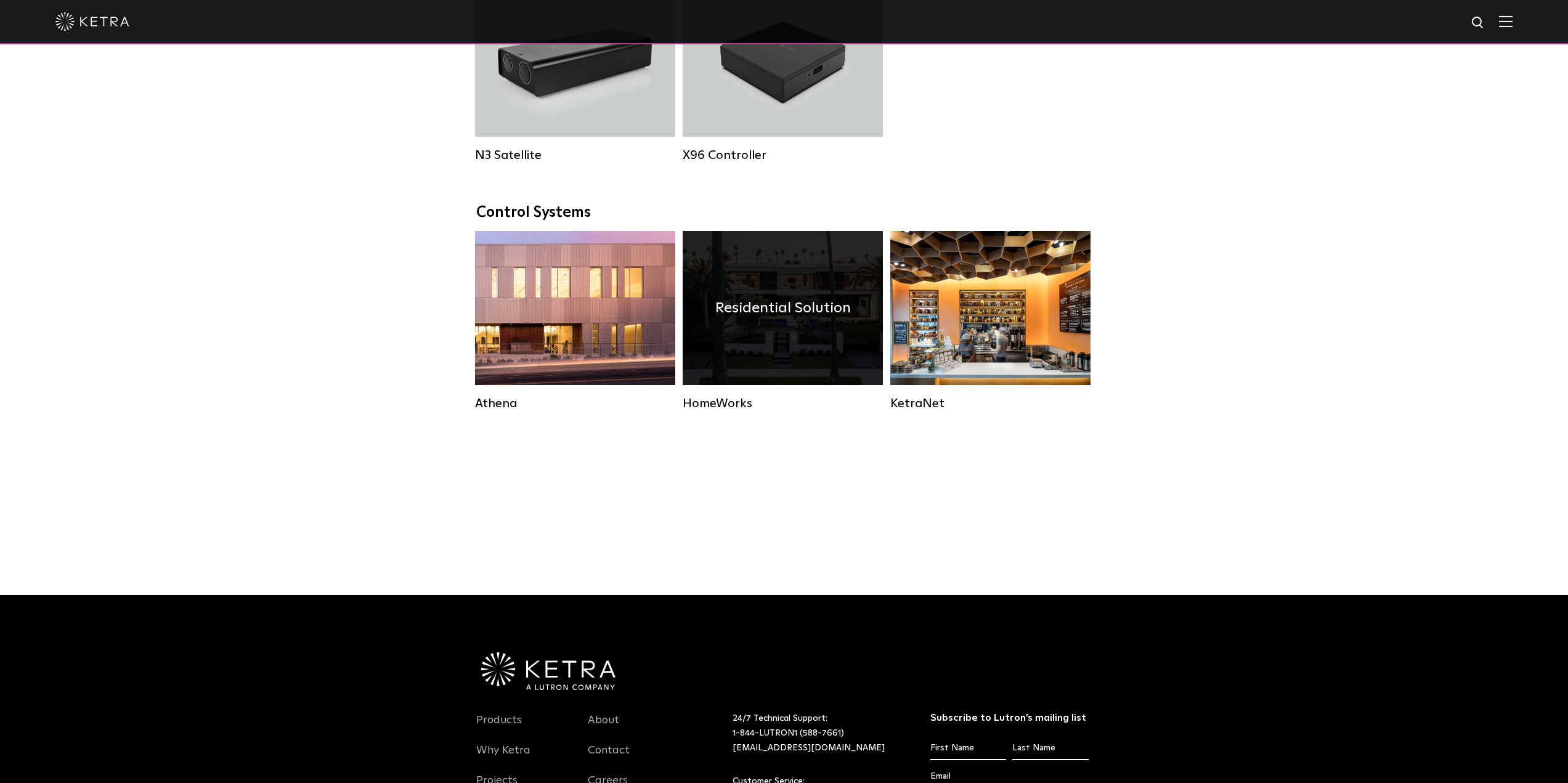
scroll to position [1678, 0]
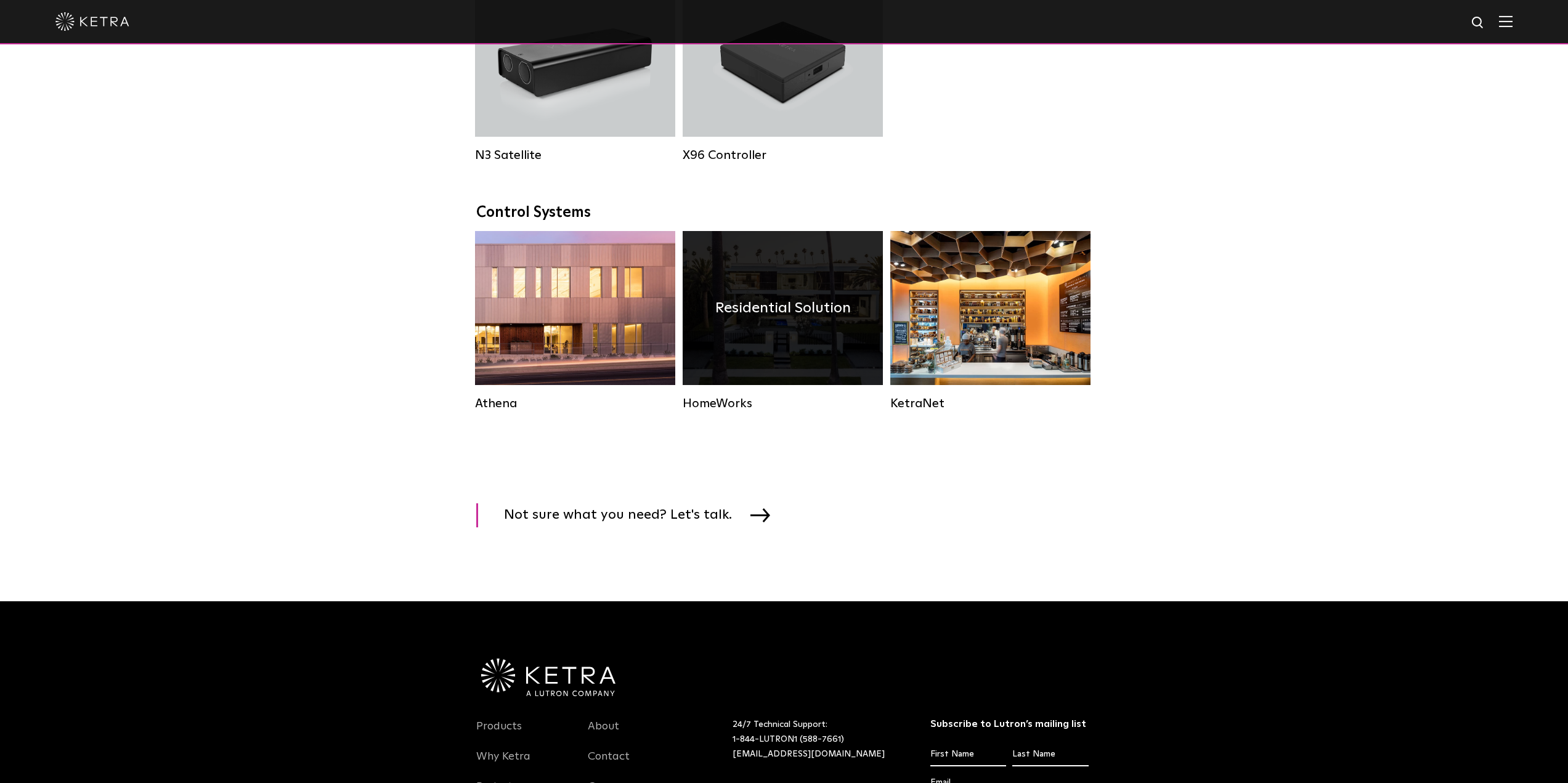
click at [788, 320] on h4 "Residential Solution" at bounding box center [783, 307] width 135 height 23
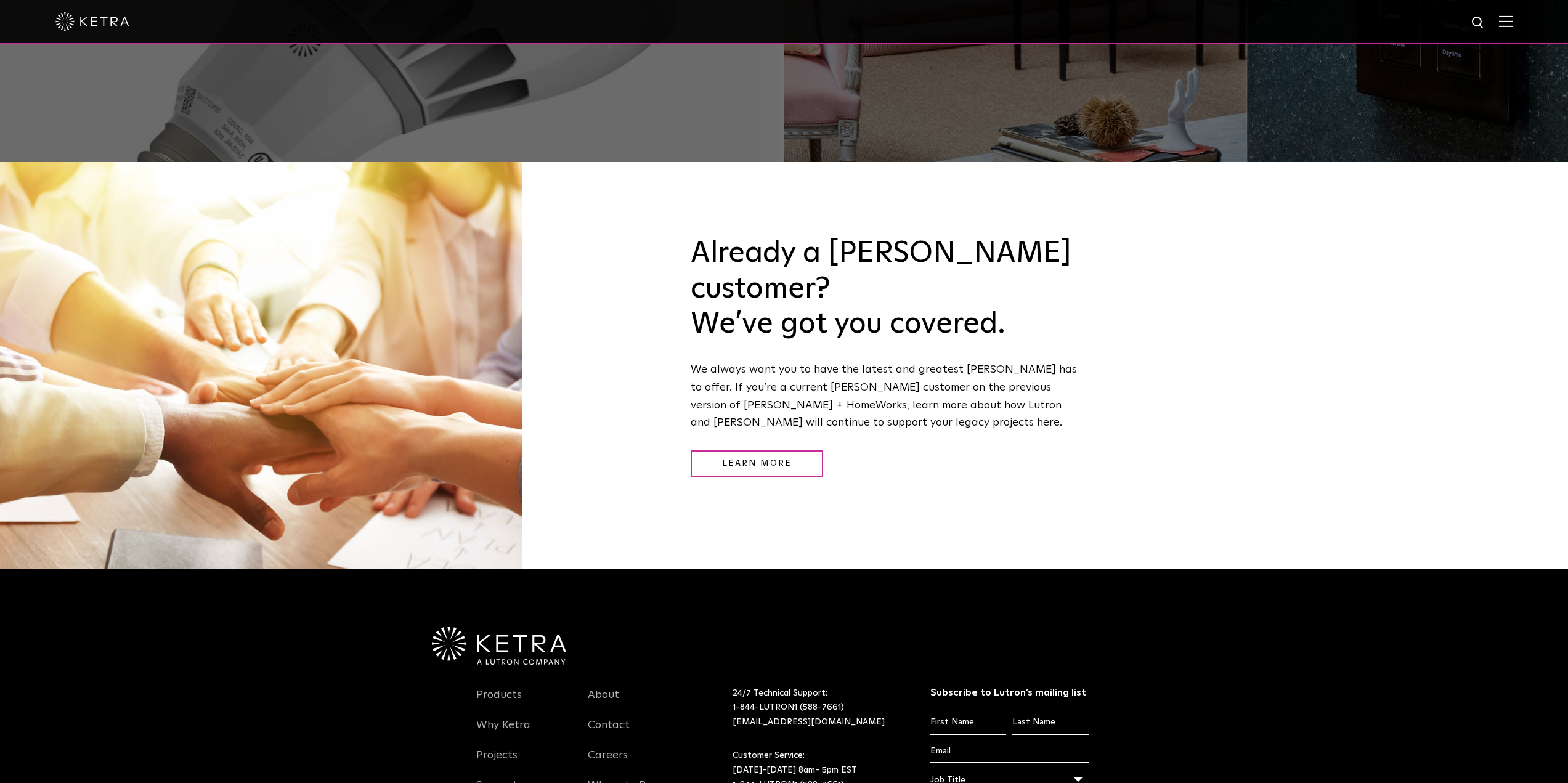
scroll to position [1803, 0]
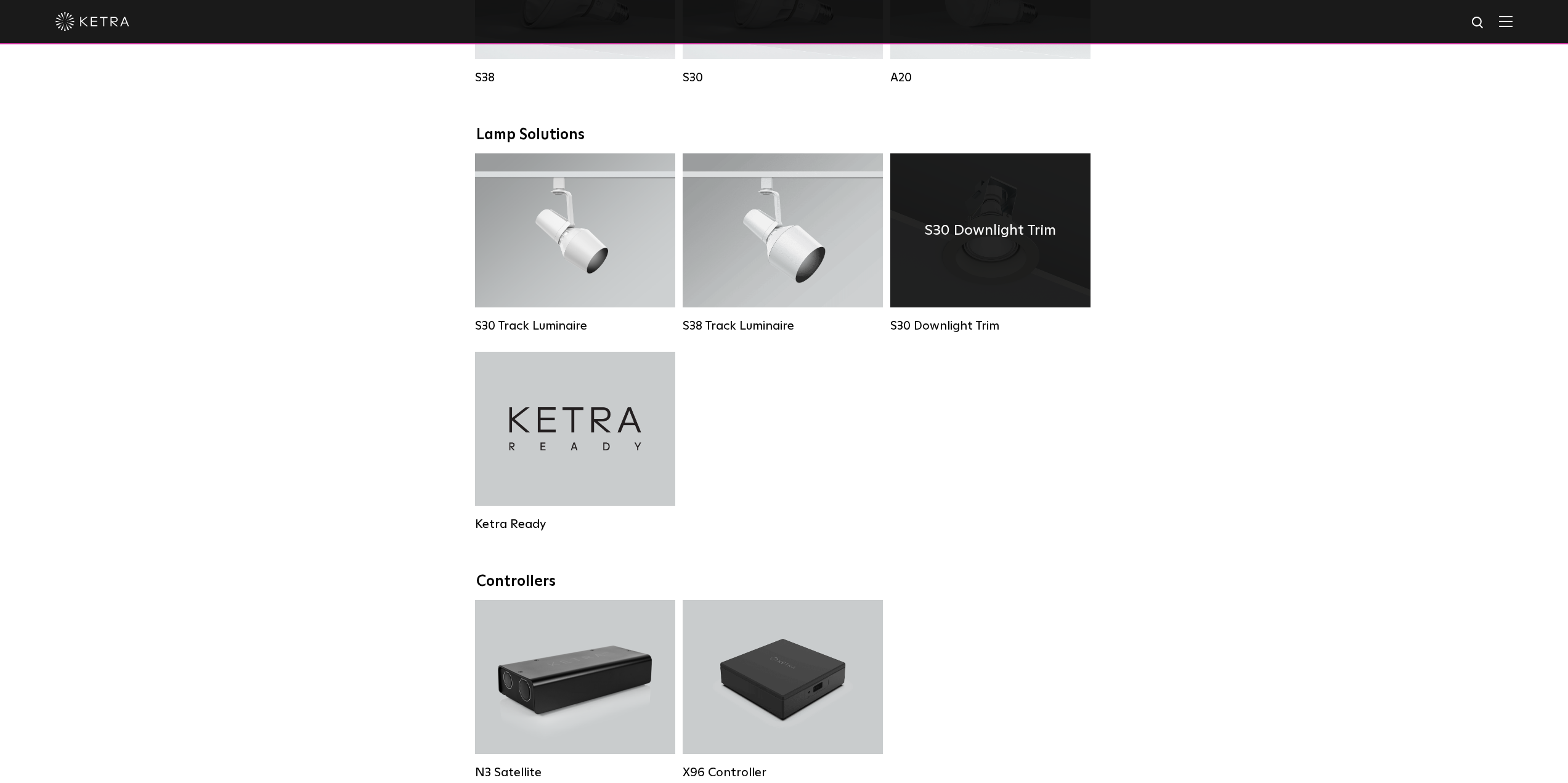
scroll to position [1047, 0]
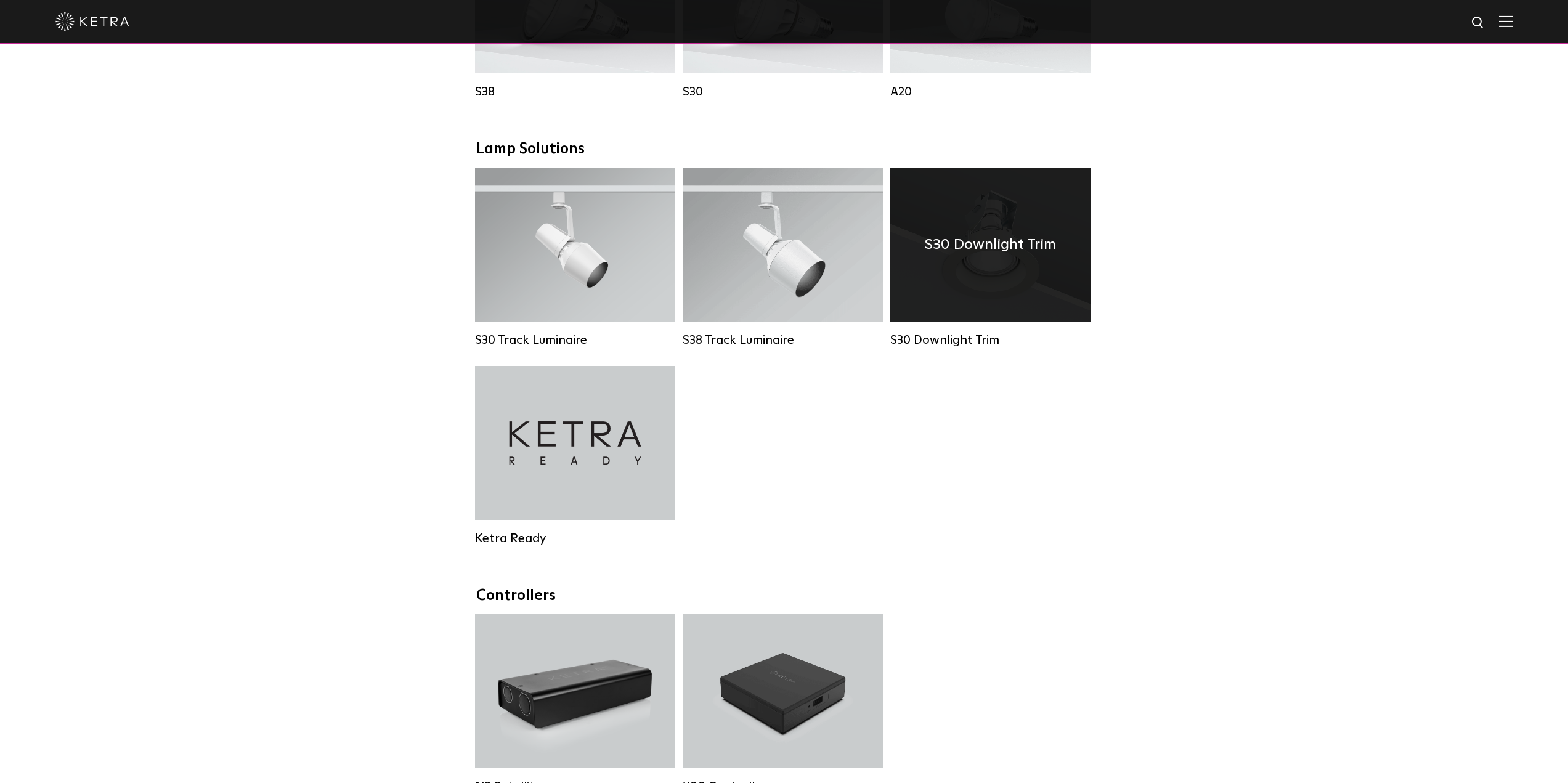
click at [1003, 277] on div "S30 Downlight Trim" at bounding box center [991, 245] width 201 height 154
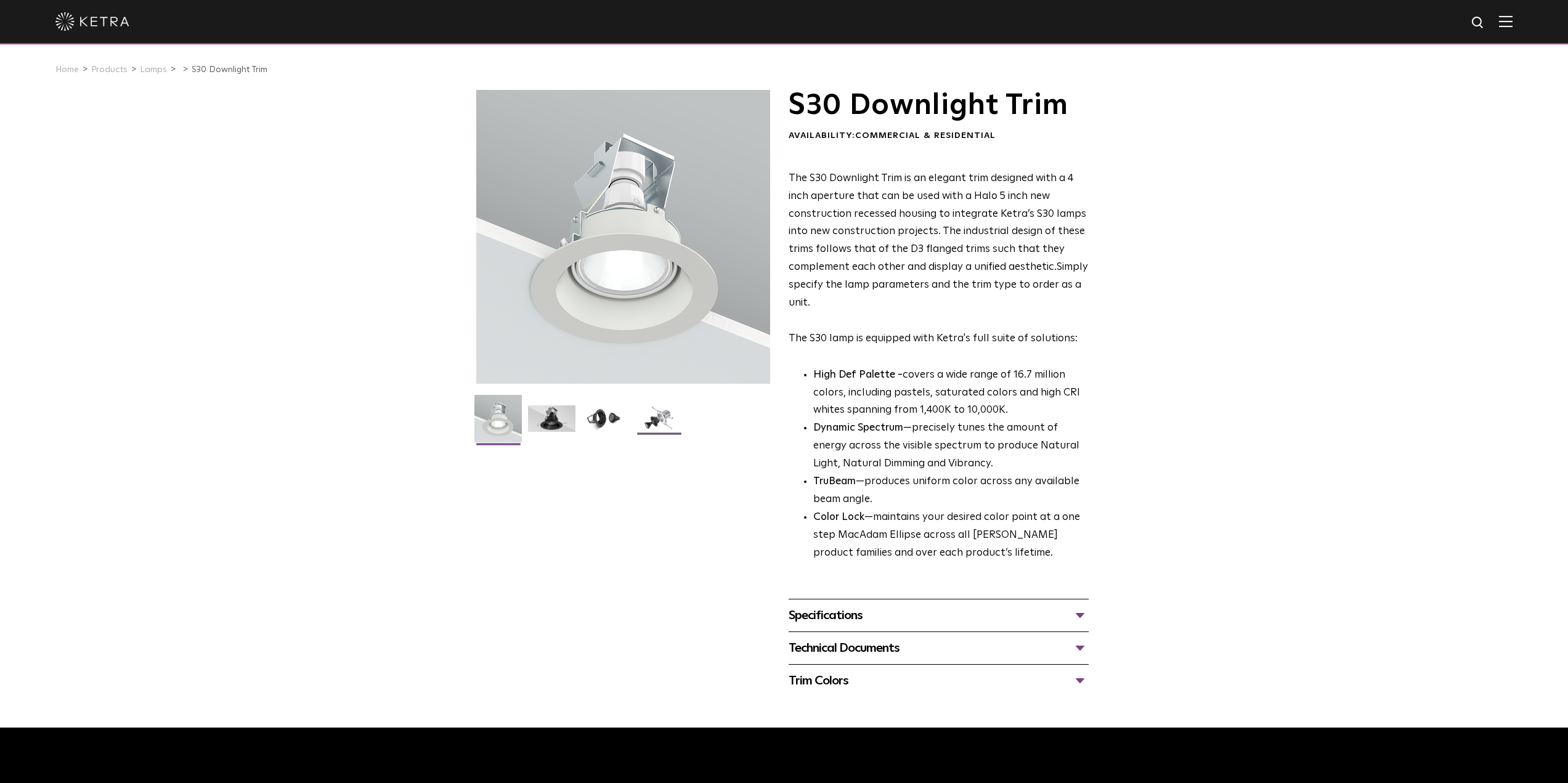
click at [658, 421] on img at bounding box center [659, 423] width 48 height 36
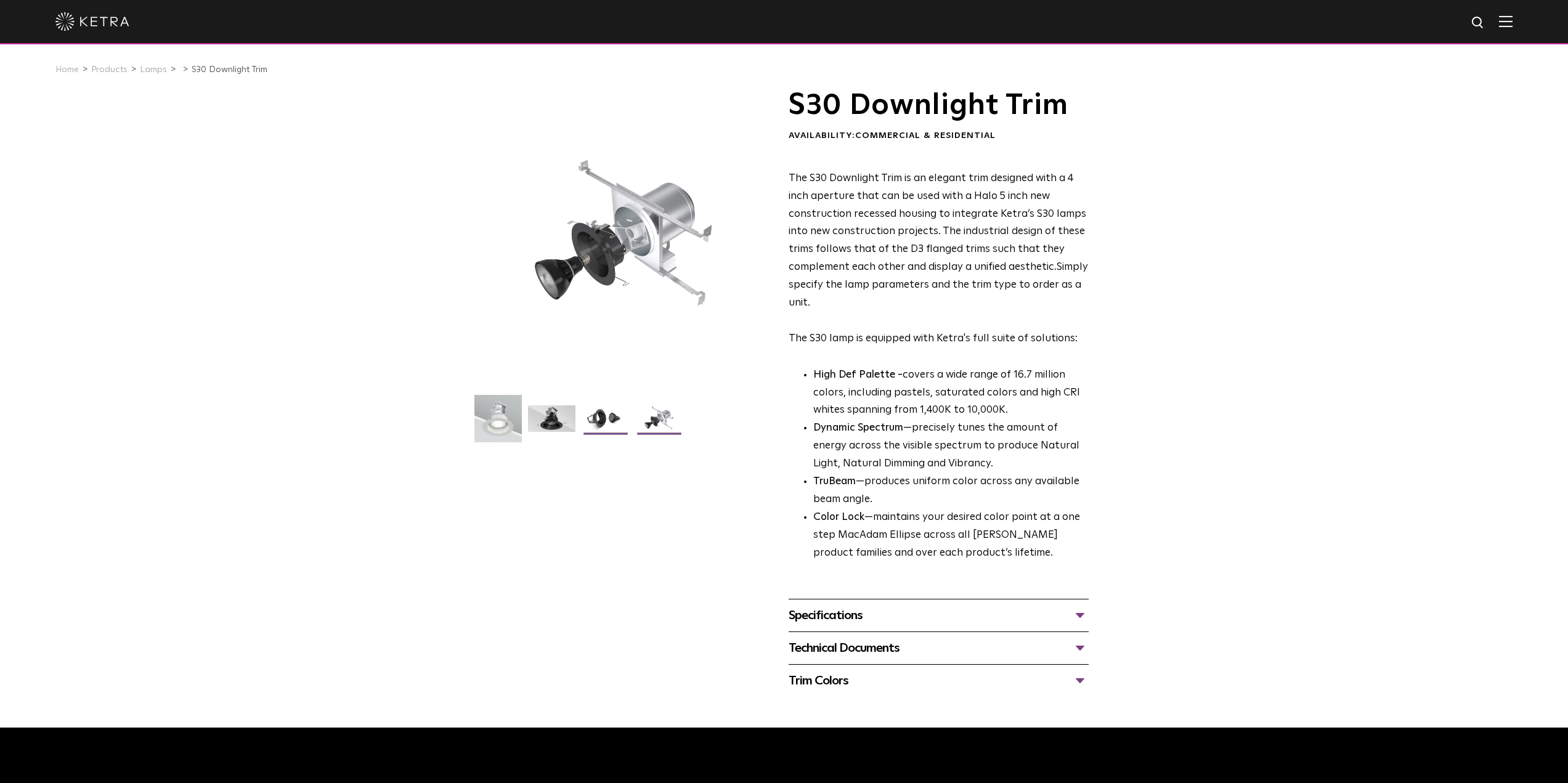
click at [585, 423] on img at bounding box center [606, 423] width 48 height 36
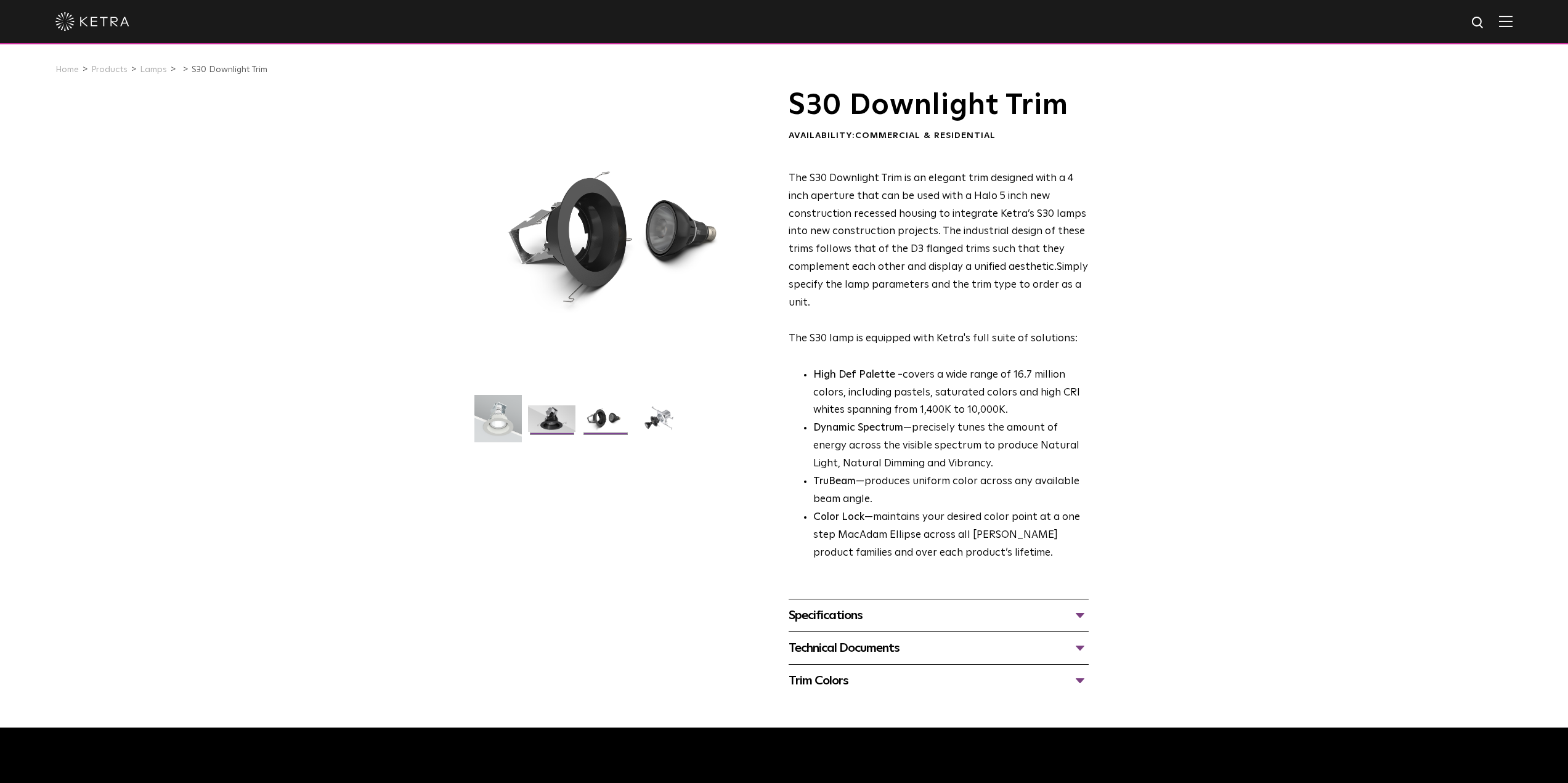
click at [561, 422] on img at bounding box center [552, 423] width 48 height 36
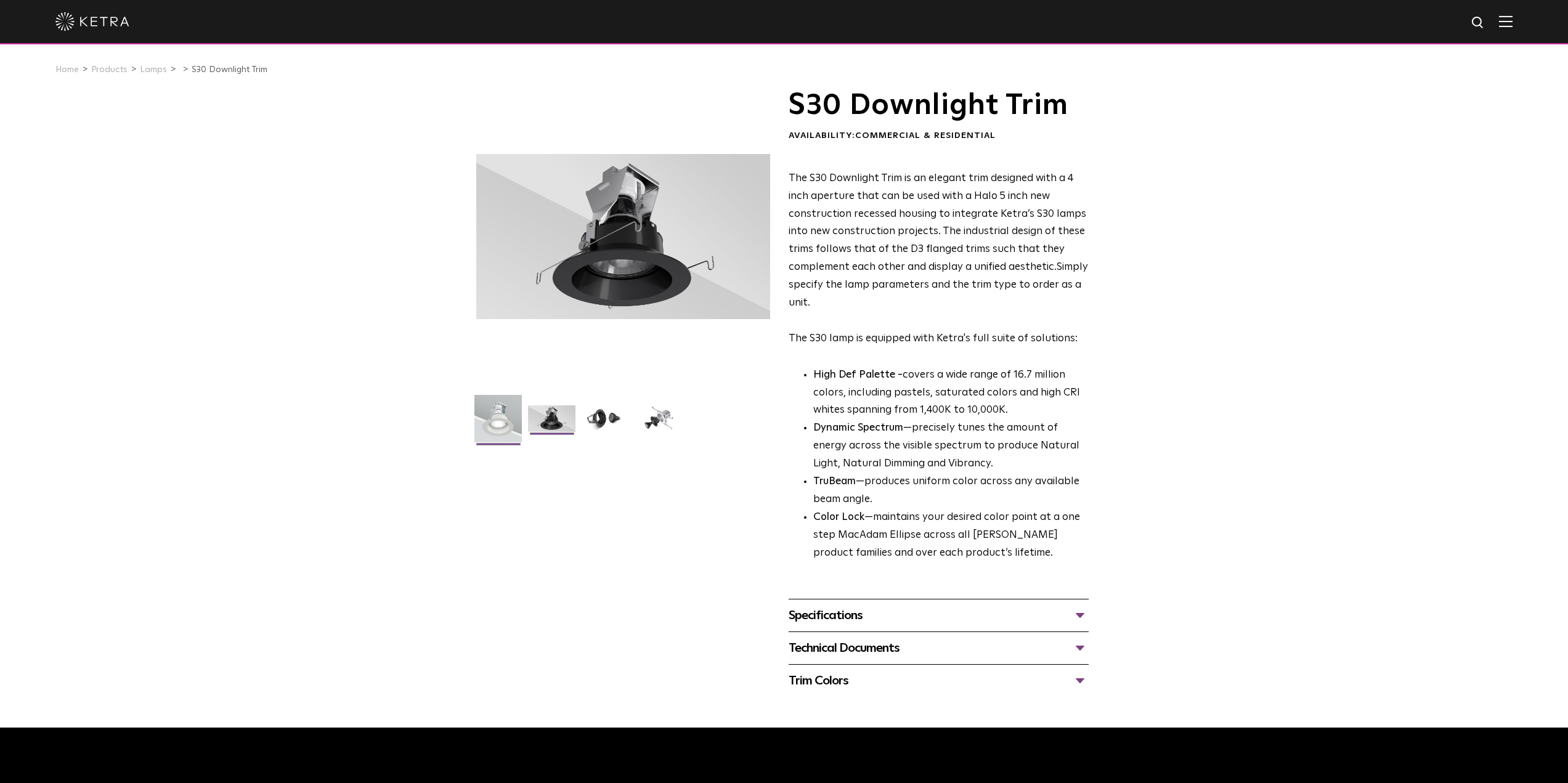
click at [515, 424] on img at bounding box center [498, 423] width 48 height 56
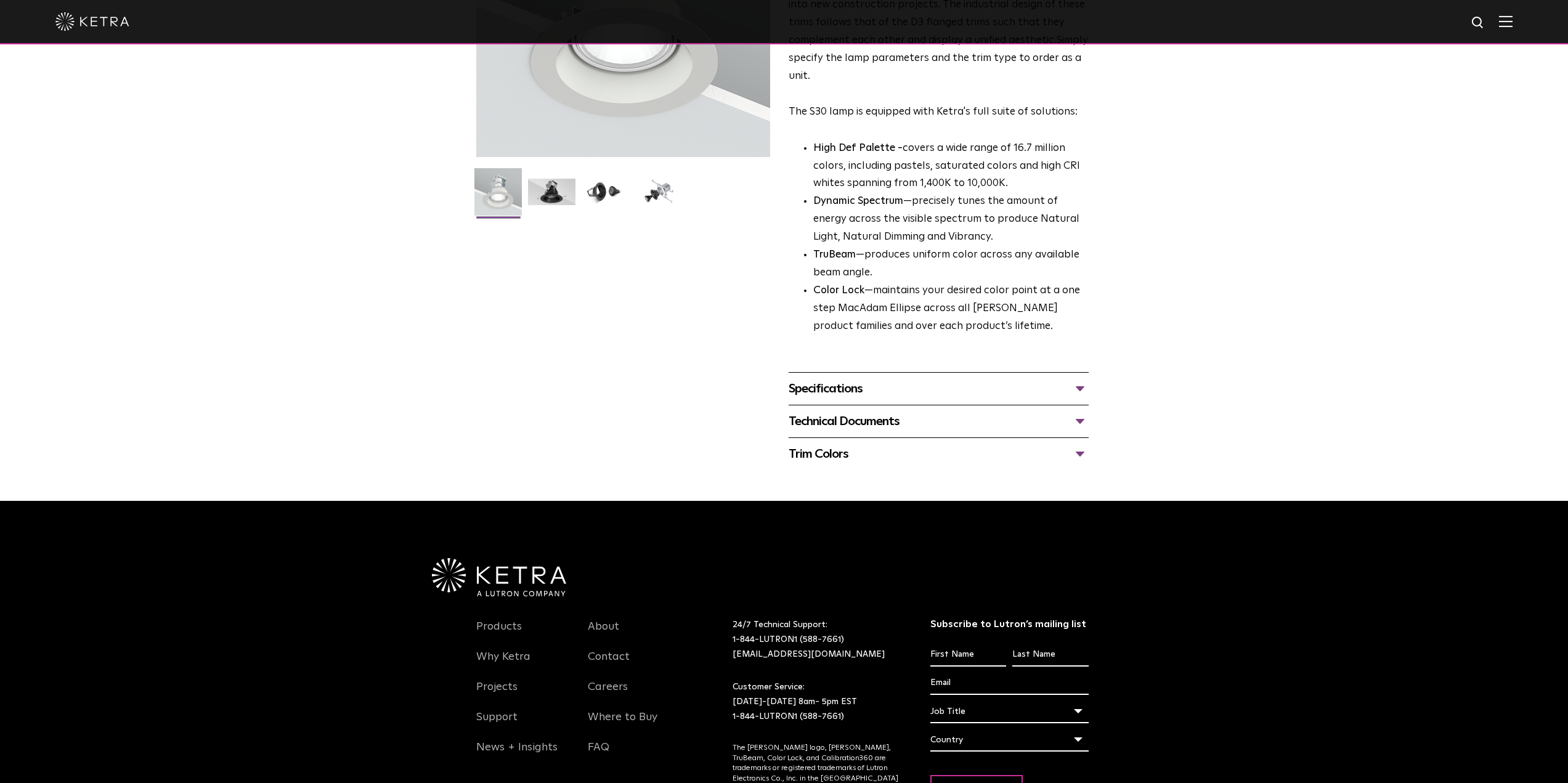
scroll to position [343, 0]
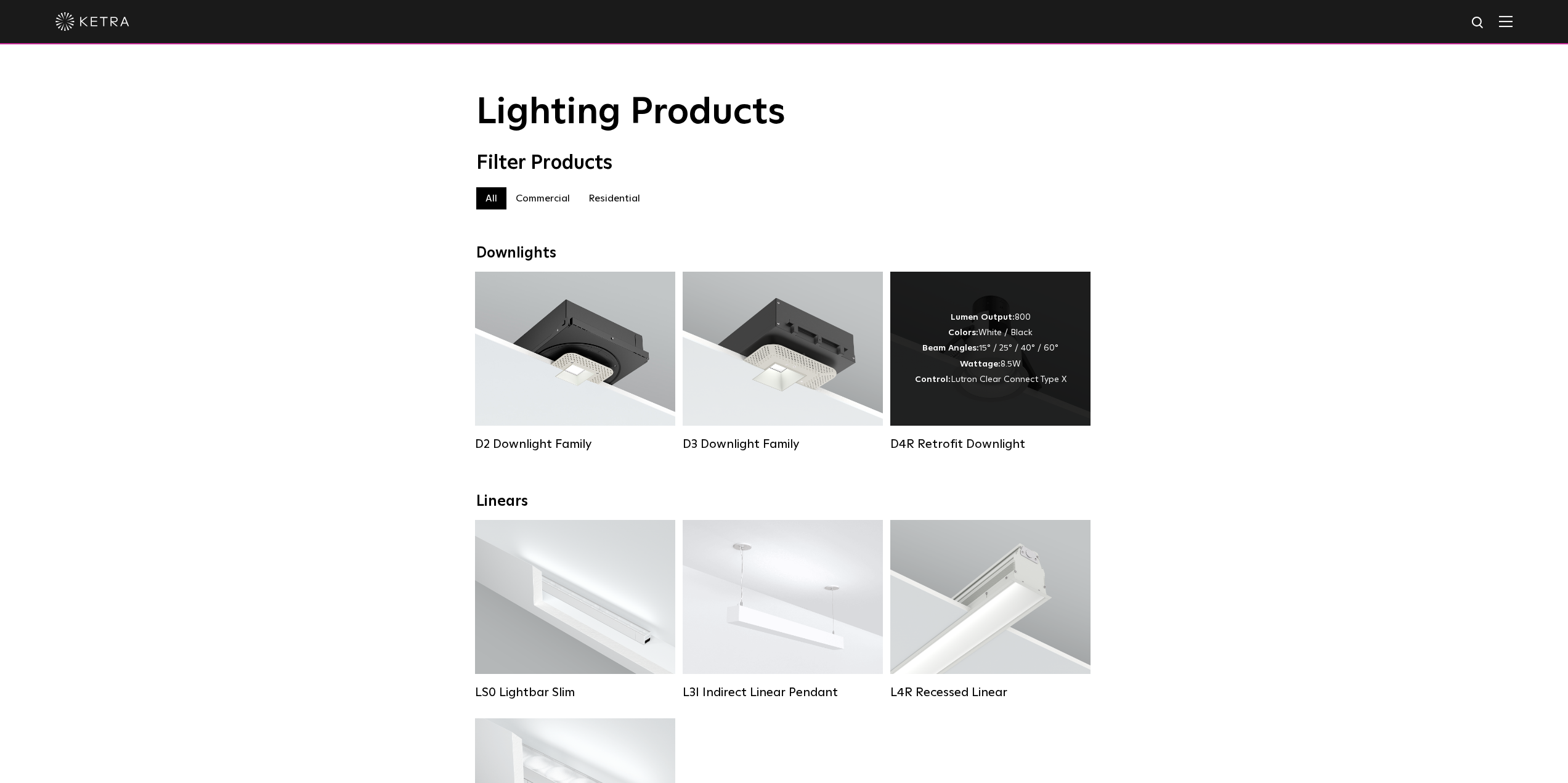
click at [989, 361] on div "Lumen Output: 800 Colors: White / Black Beam Angles: 15° / 25° / 40° / 60° Watt…" at bounding box center [991, 349] width 151 height 78
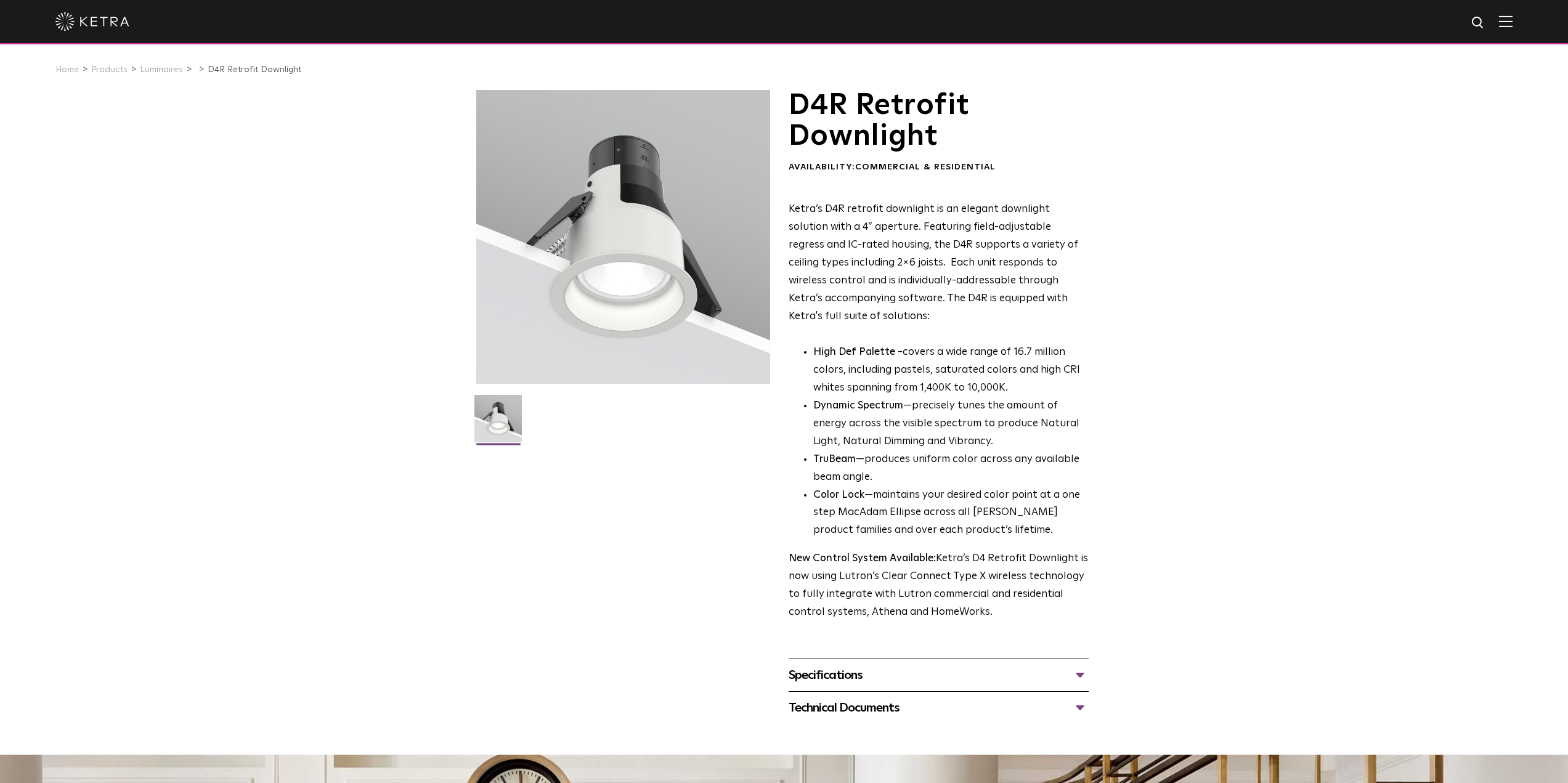
click at [852, 671] on div "Specifications" at bounding box center [938, 675] width 300 height 20
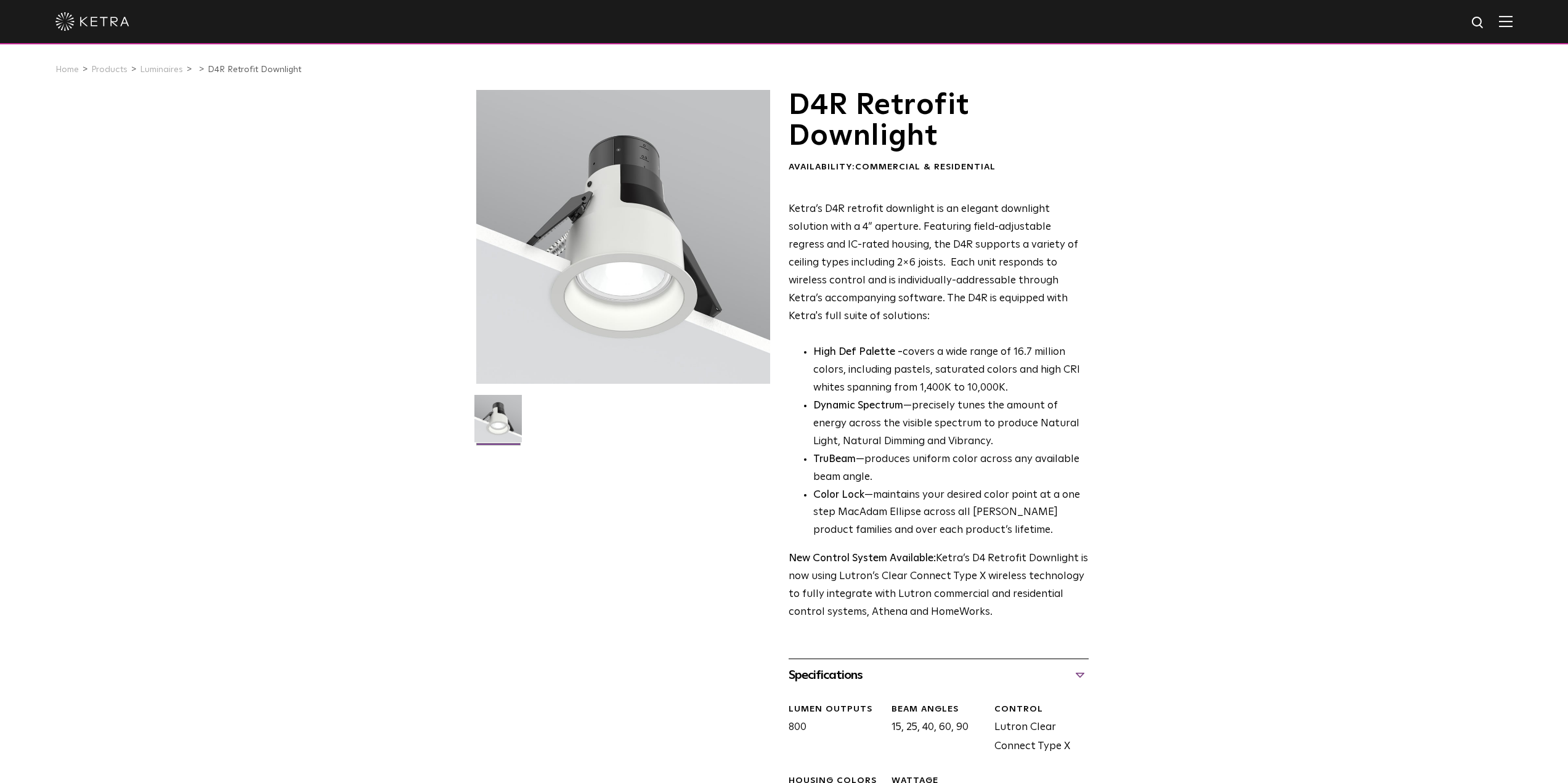
click at [823, 229] on p "Ketra’s D4R retrofit downlight is an elegant downlight solution with a 4” apert…" at bounding box center [938, 263] width 300 height 124
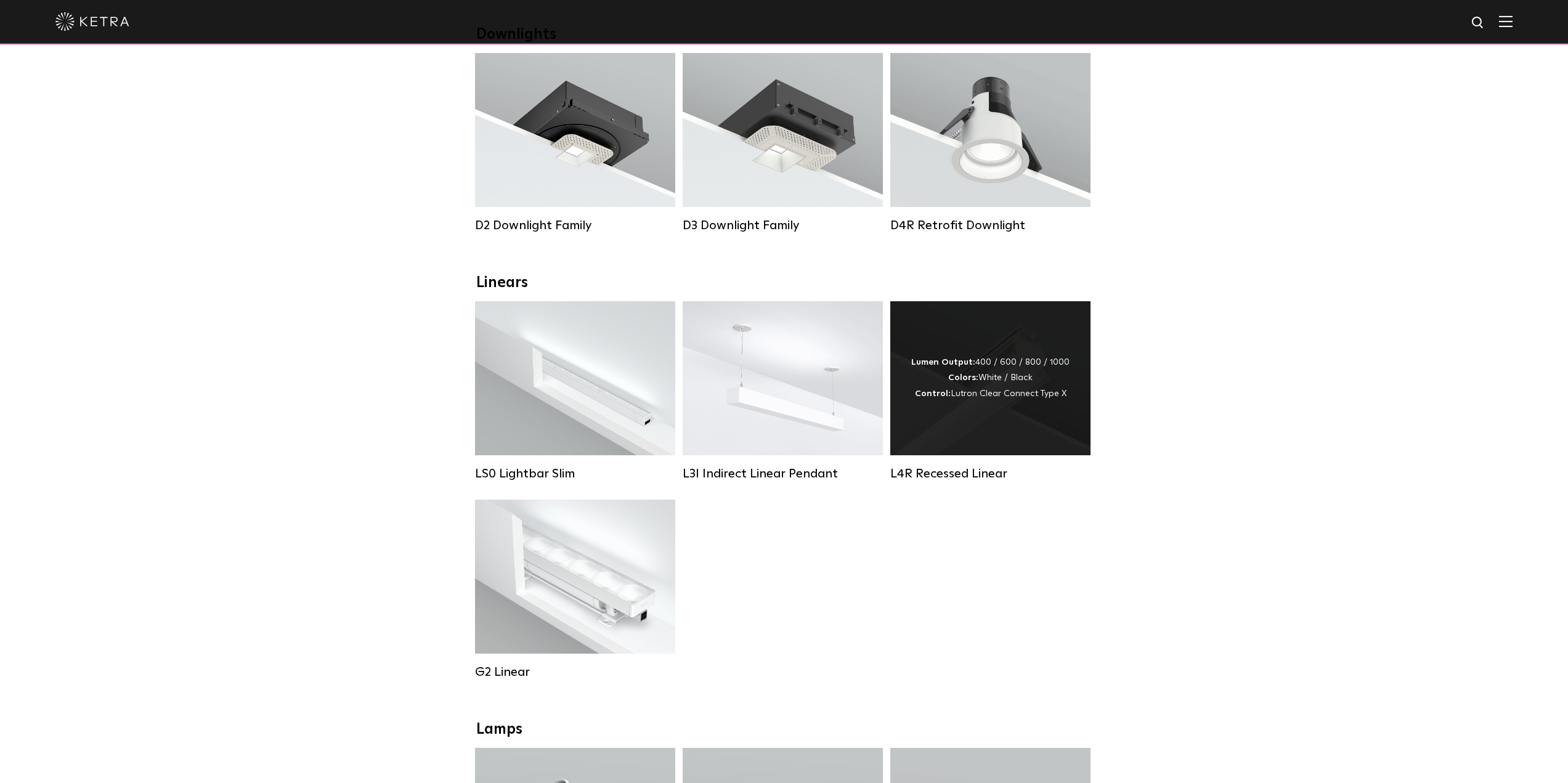
scroll to position [61, 0]
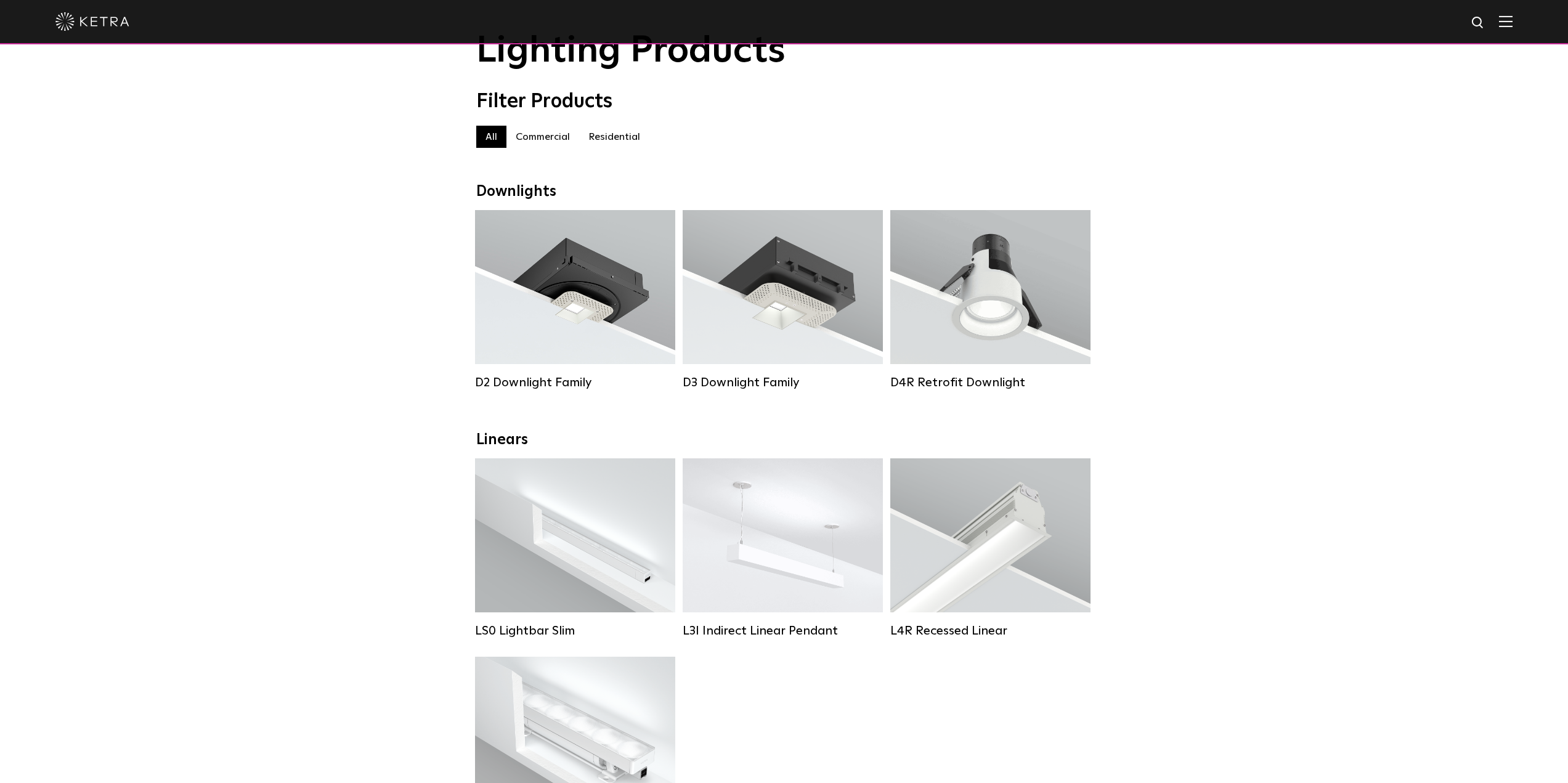
click at [610, 144] on label "Residential" at bounding box center [614, 137] width 70 height 22
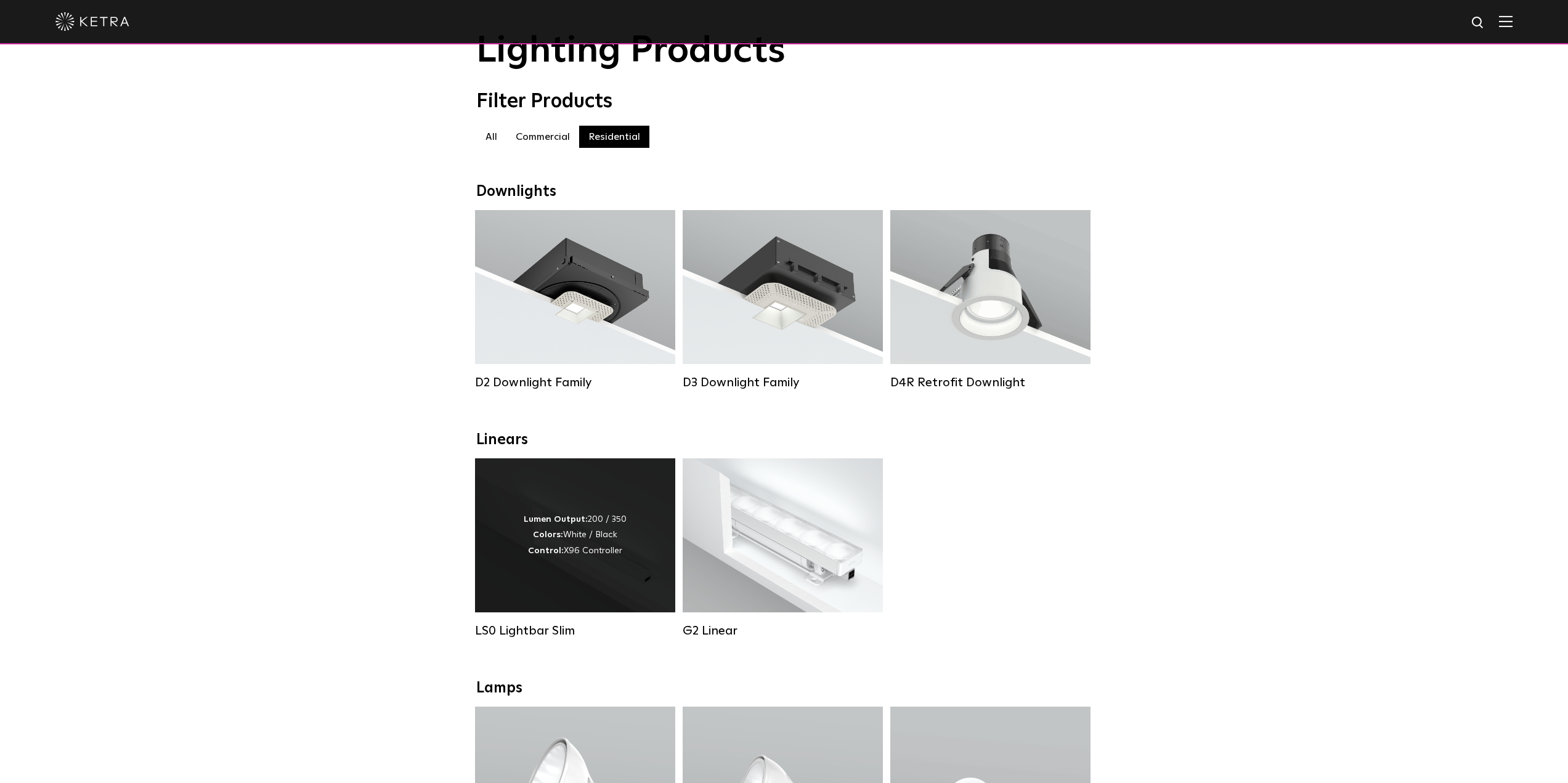
click at [637, 601] on div "Lumen Output: 200 / 350 Colors: White / Black Control: X96 Controller" at bounding box center [575, 536] width 201 height 154
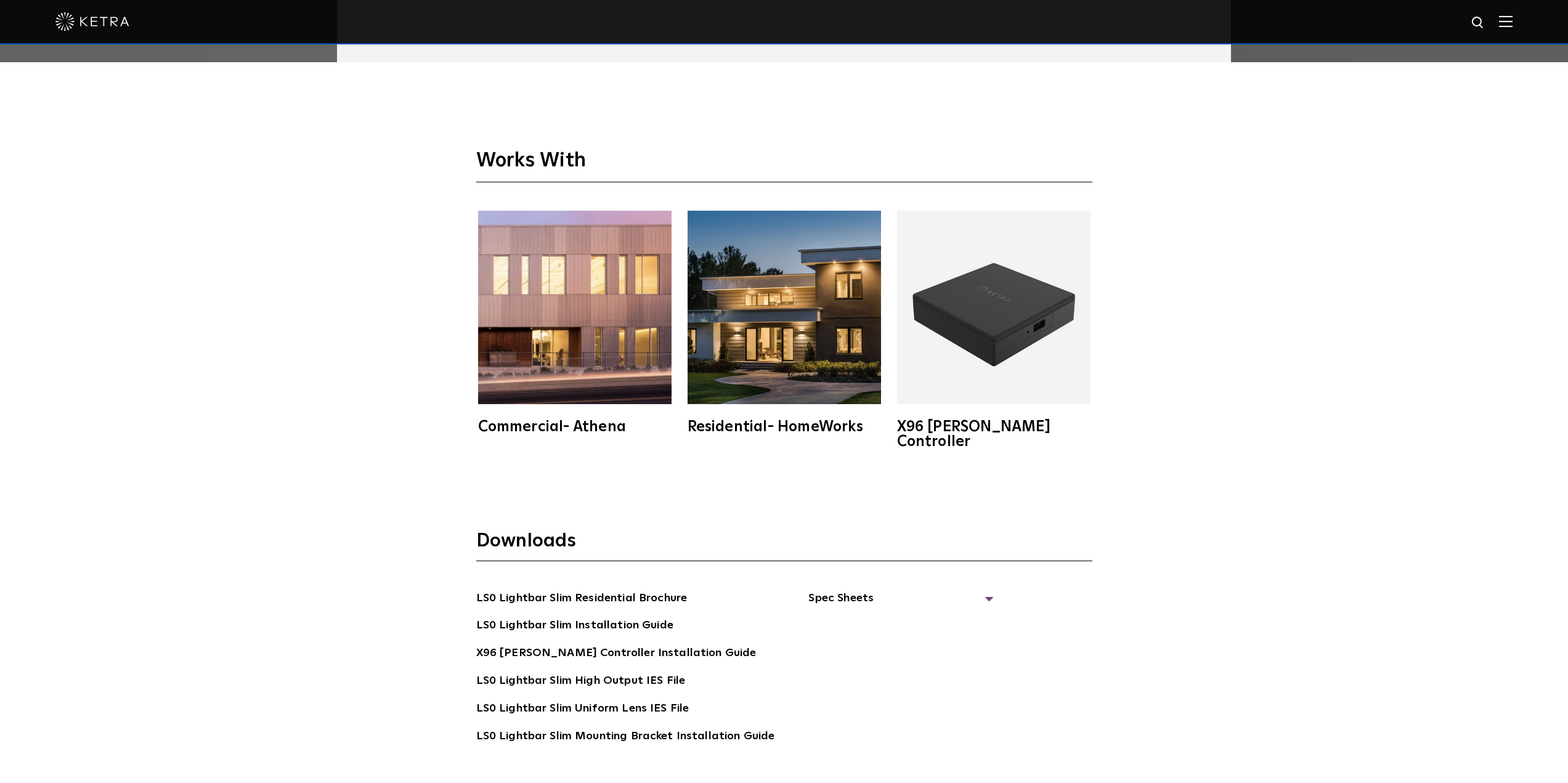
scroll to position [2710, 0]
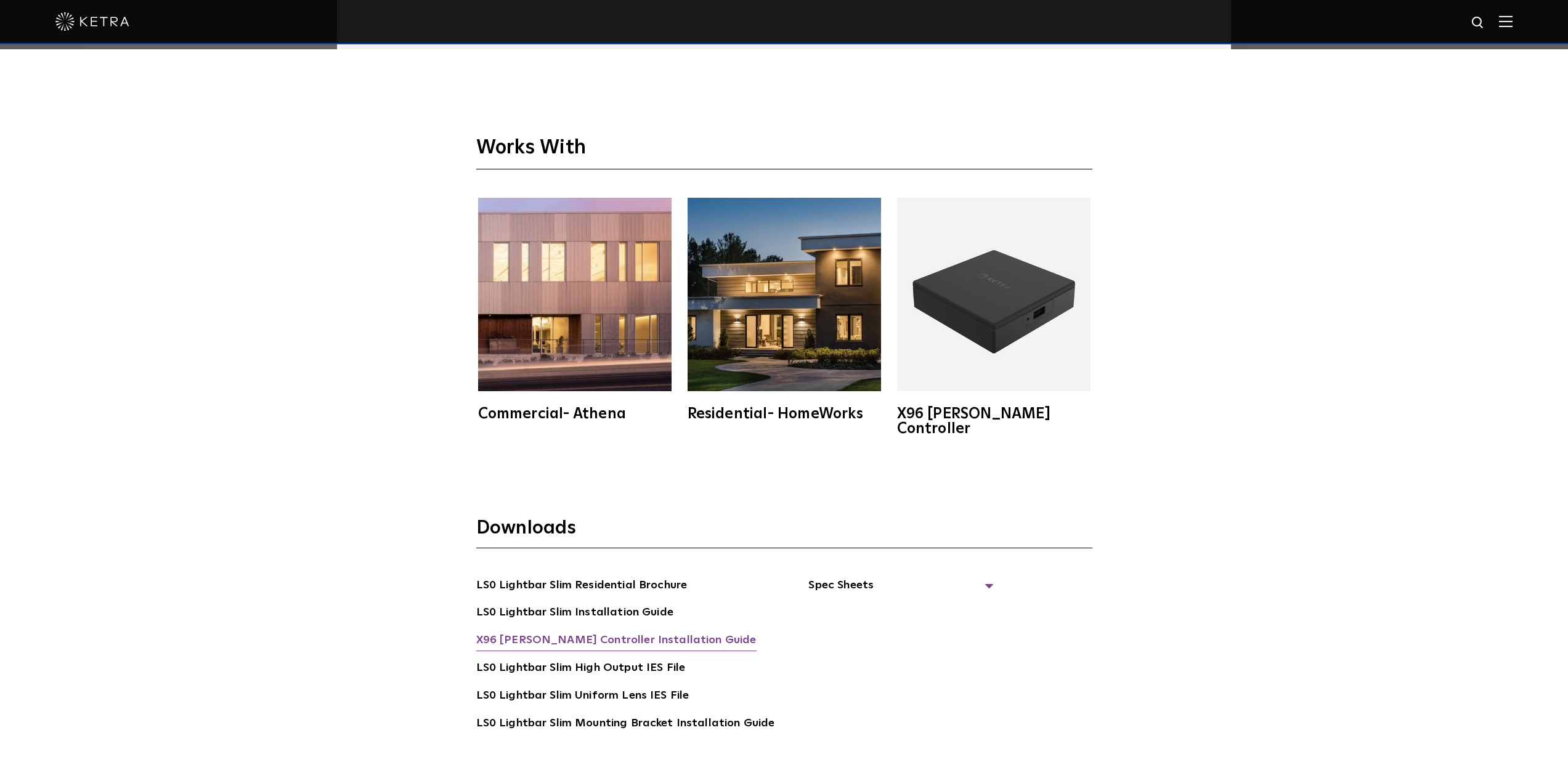
click at [601, 631] on link "X96 [PERSON_NAME] Controller Installation Guide" at bounding box center [616, 641] width 280 height 20
click at [1054, 302] on img at bounding box center [993, 294] width 193 height 193
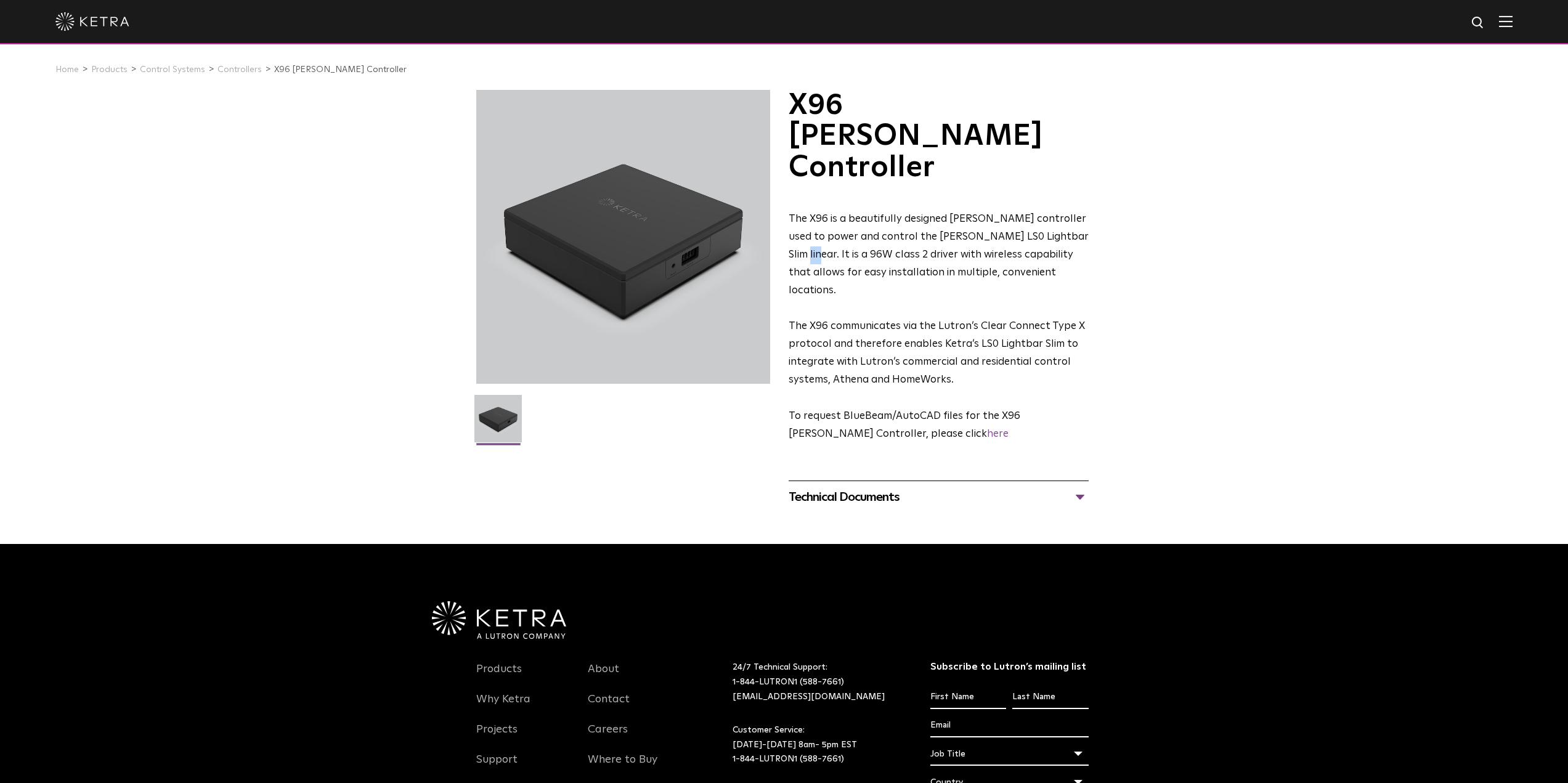
drag, startPoint x: 788, startPoint y: 191, endPoint x: 808, endPoint y: 194, distance: 20.2
click at [808, 214] on span "The X96 is a beautifully designed [PERSON_NAME] controller used to power and co…" at bounding box center [938, 255] width 300 height 82
click at [839, 481] on div "Technical Documents X96 Specification Sheet X96 [PERSON_NAME] Controller Instal…" at bounding box center [938, 497] width 300 height 33
click at [844, 487] on div "Technical Documents" at bounding box center [938, 497] width 300 height 20
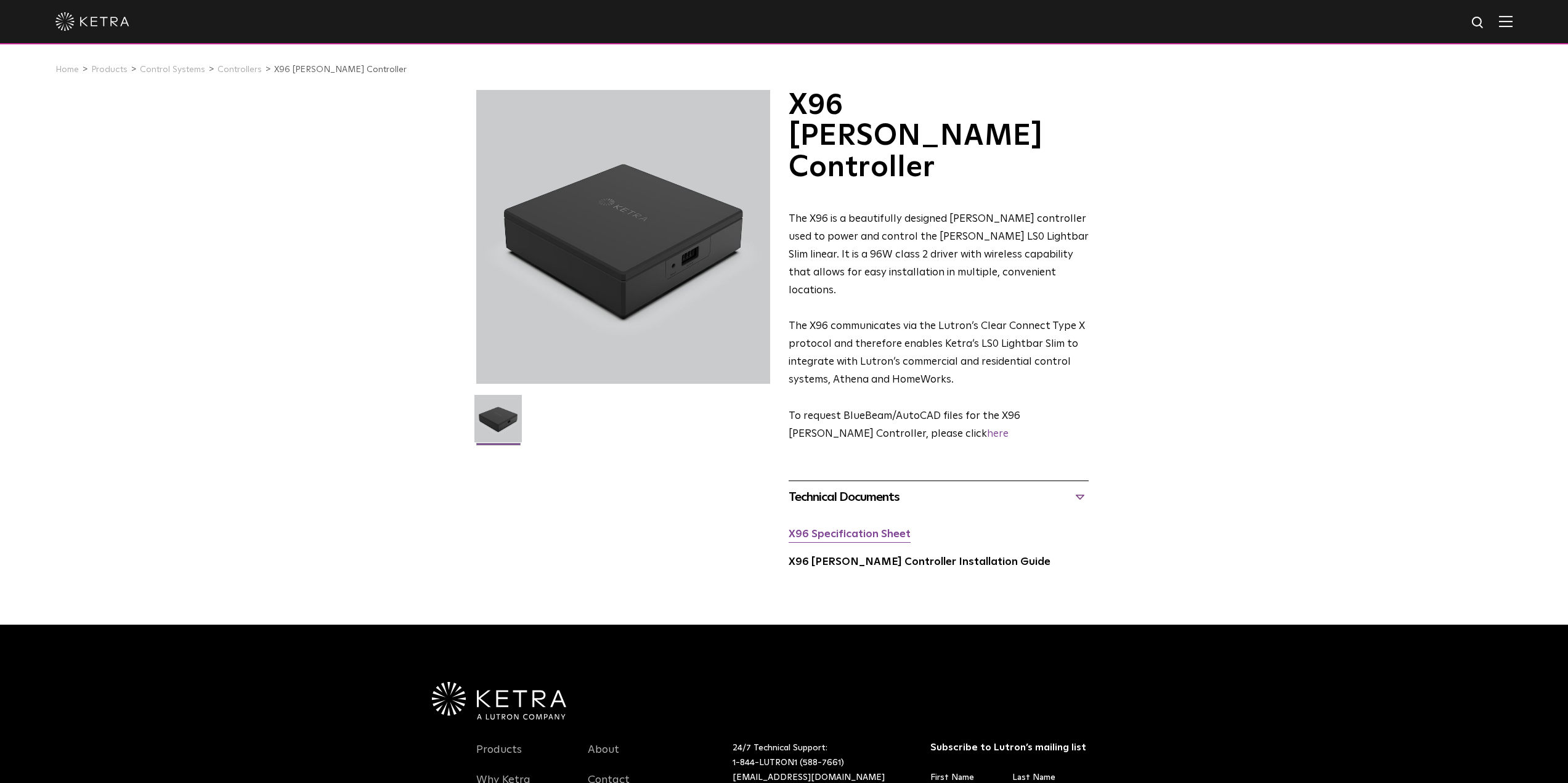
click at [848, 529] on link "X96 Specification Sheet" at bounding box center [849, 534] width 122 height 10
